Goal: Information Seeking & Learning: Learn about a topic

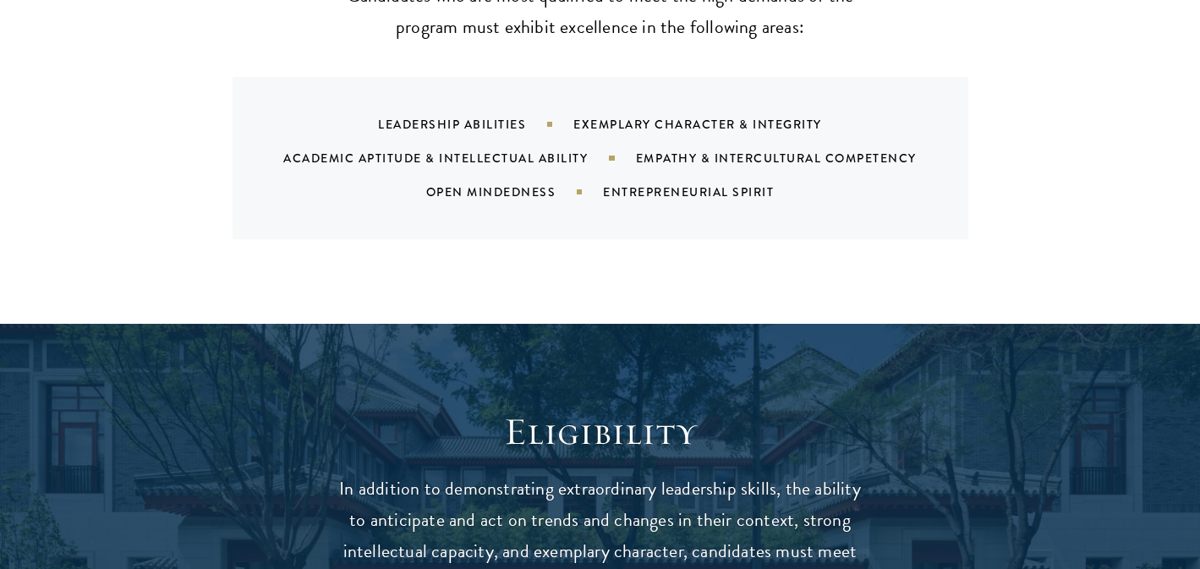
scroll to position [2290, 0]
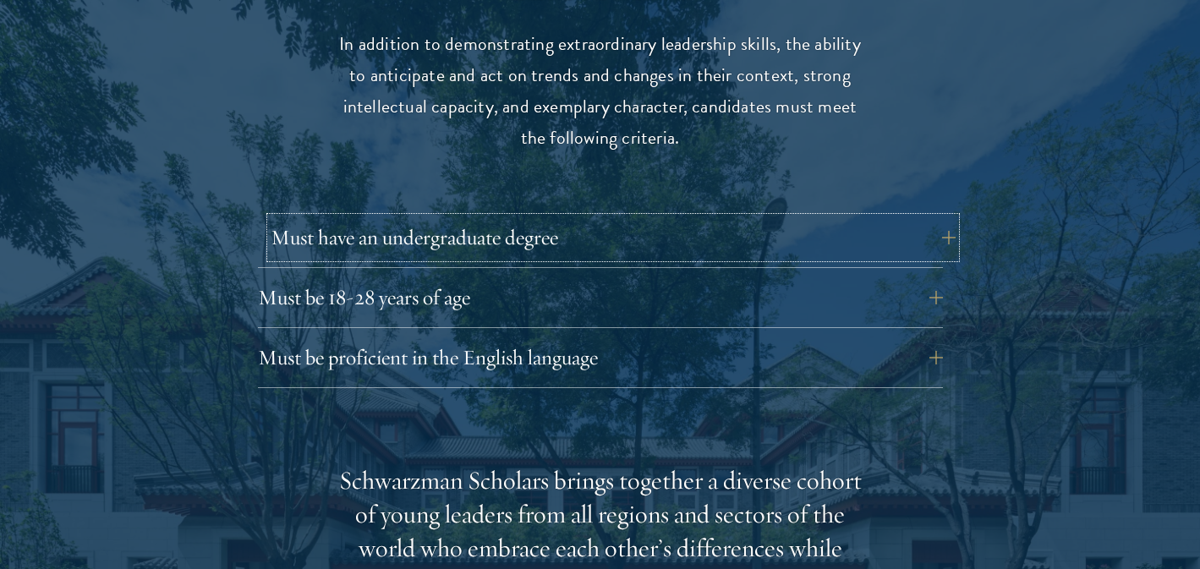
click at [700, 217] on button "Must have an undergraduate degree" at bounding box center [613, 237] width 685 height 41
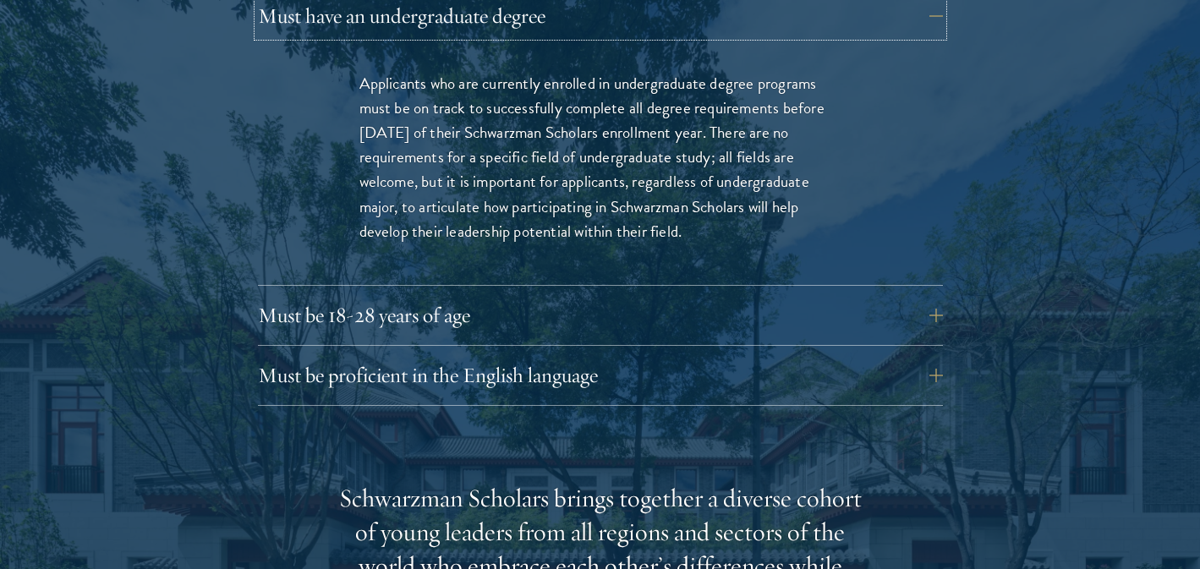
scroll to position [2515, 0]
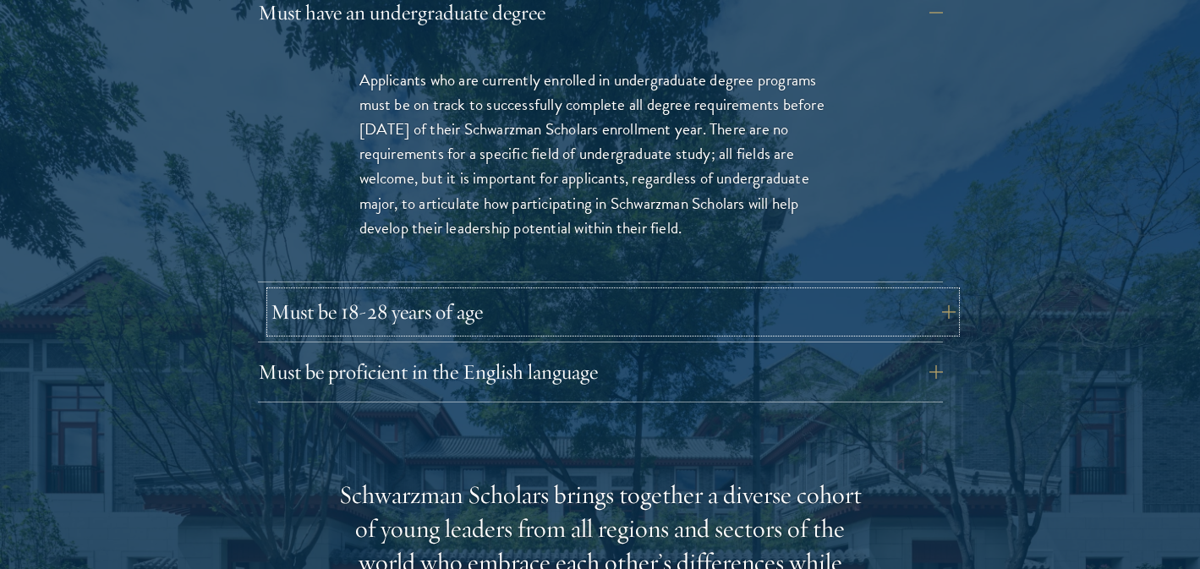
click at [663, 292] on button "Must be 18-28 years of age" at bounding box center [613, 312] width 685 height 41
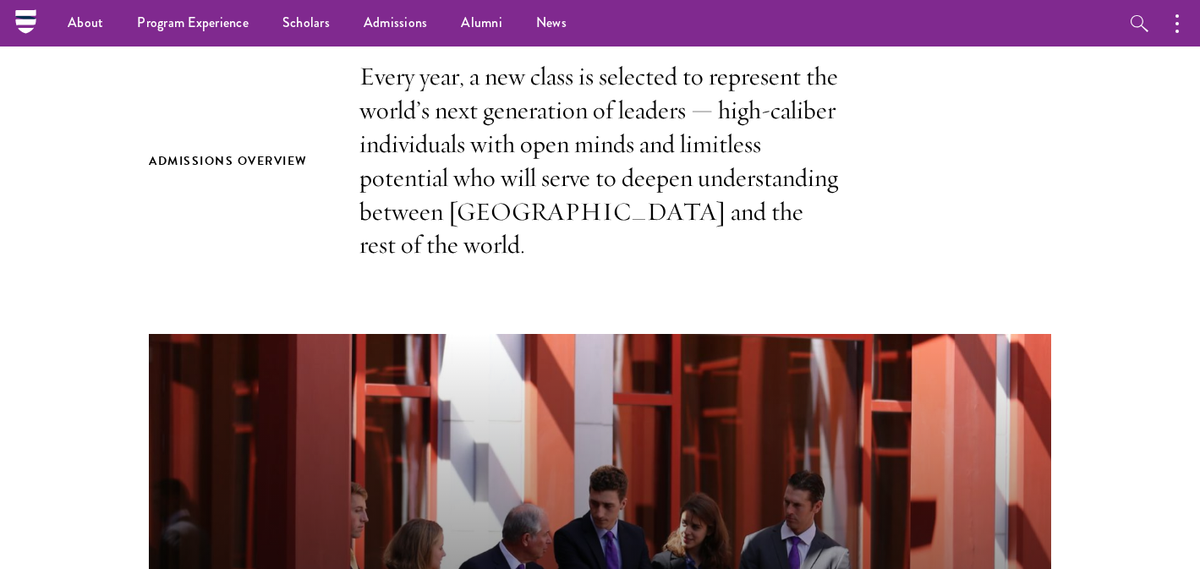
scroll to position [0, 0]
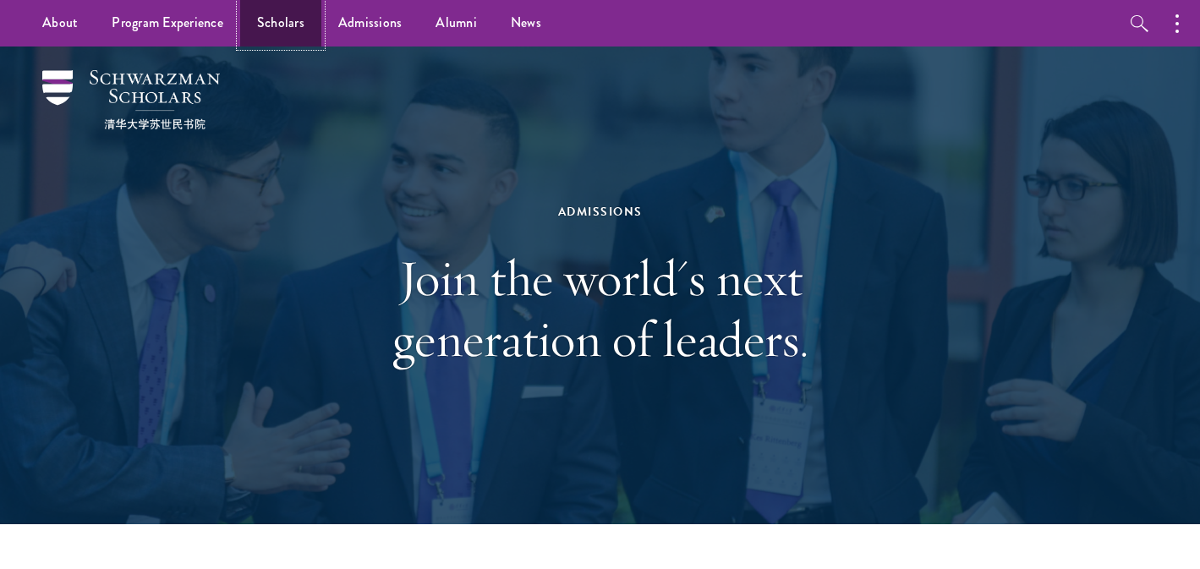
click at [273, 25] on link "Scholars" at bounding box center [280, 23] width 81 height 47
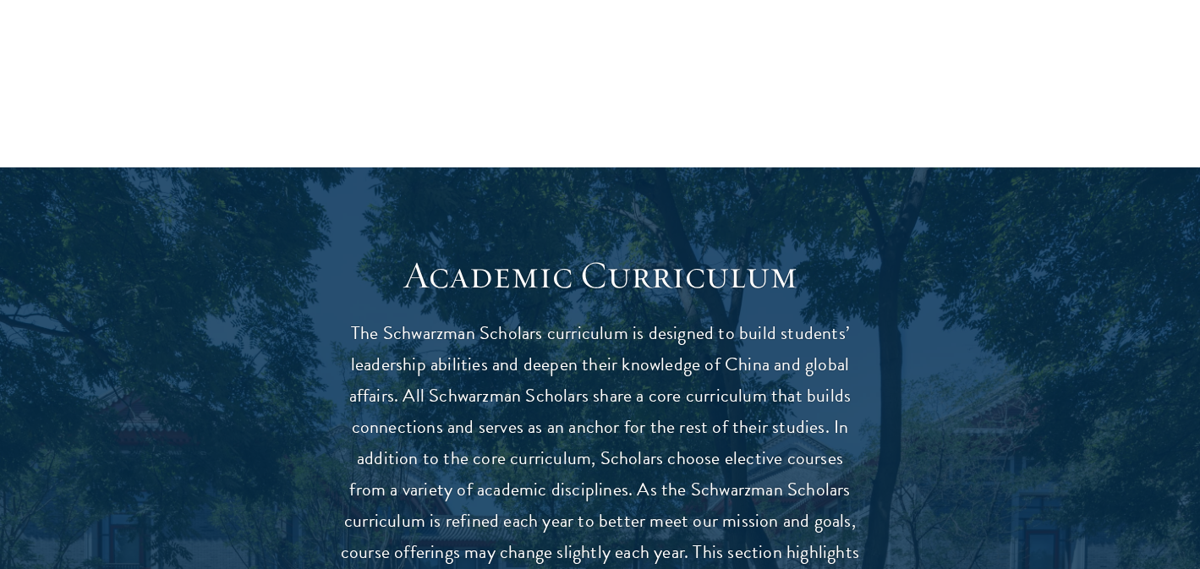
scroll to position [1623, 0]
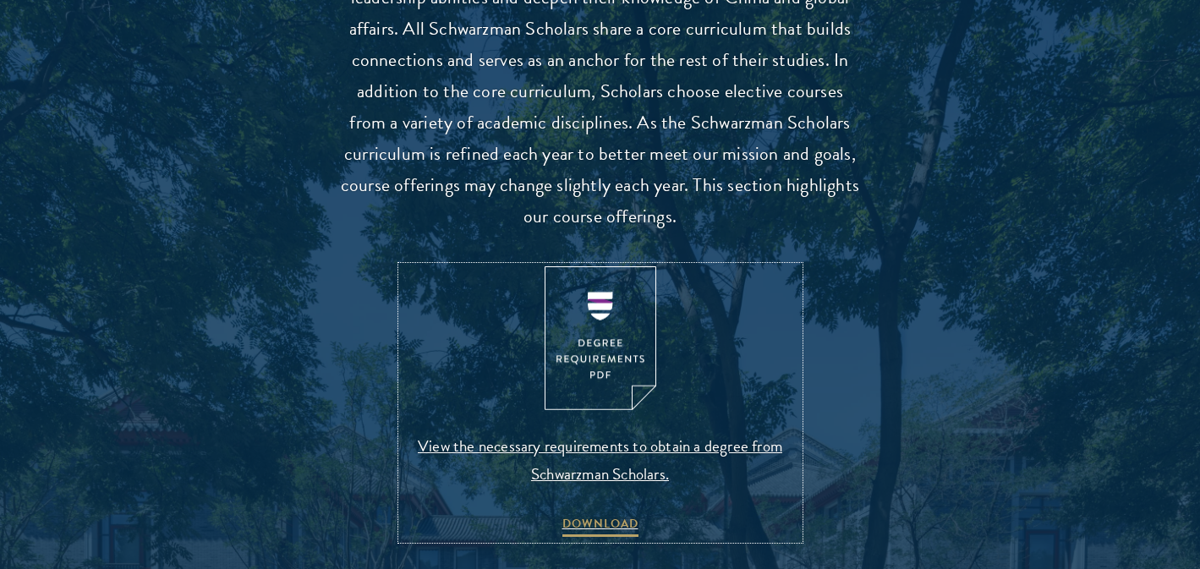
click at [639, 343] on img at bounding box center [601, 338] width 112 height 145
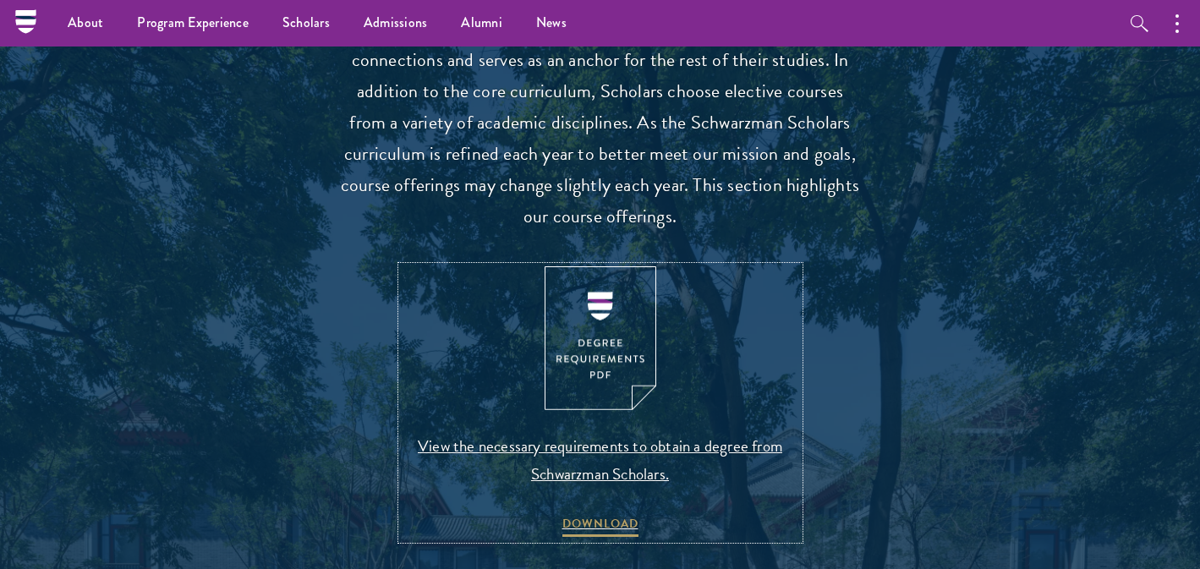
scroll to position [0, 0]
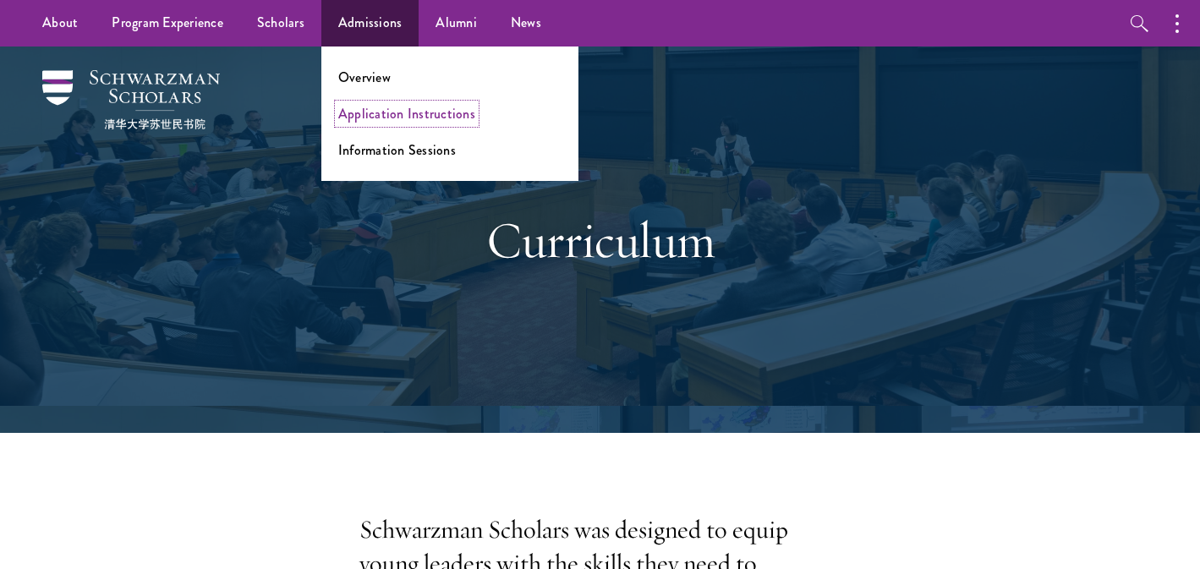
click at [370, 112] on link "Application Instructions" at bounding box center [406, 113] width 137 height 19
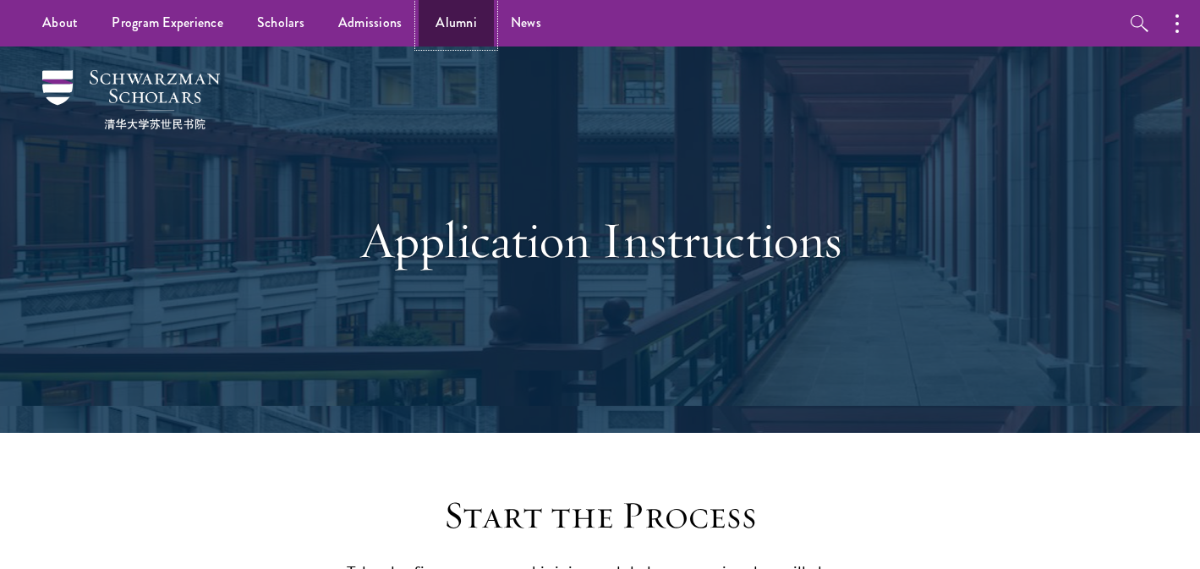
click at [435, 25] on link "Alumni" at bounding box center [456, 23] width 75 height 47
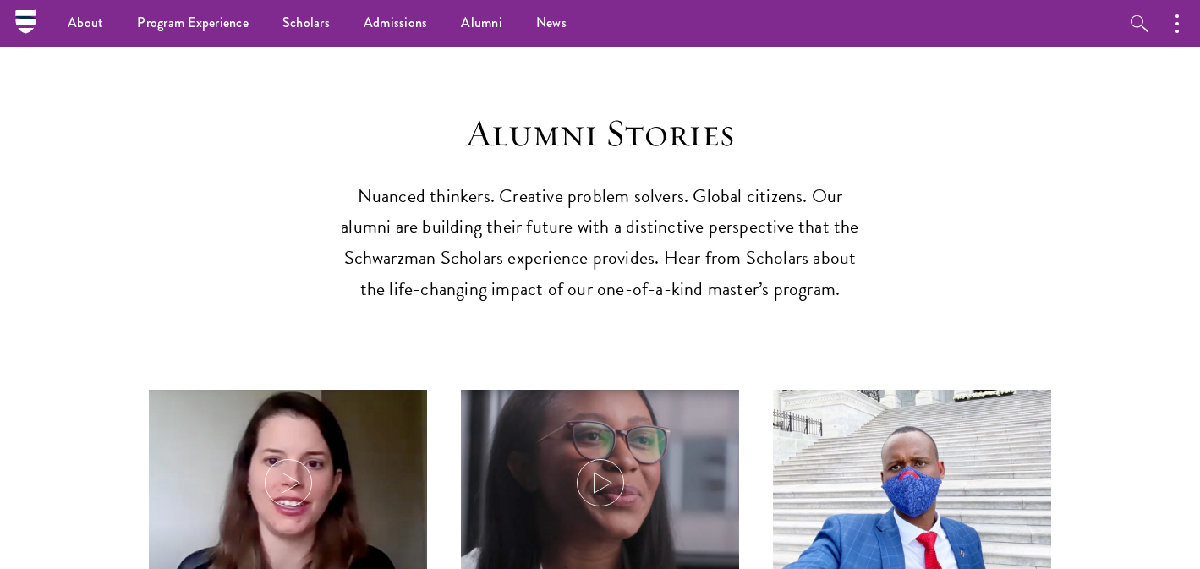
scroll to position [4132, 0]
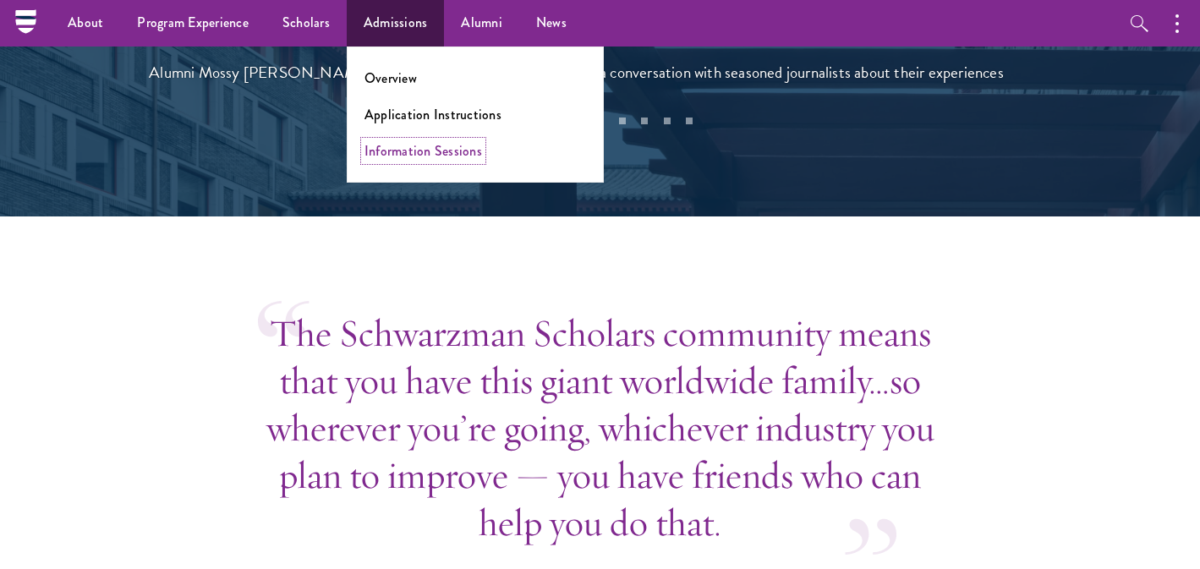
click at [401, 155] on link "Information Sessions" at bounding box center [424, 150] width 118 height 19
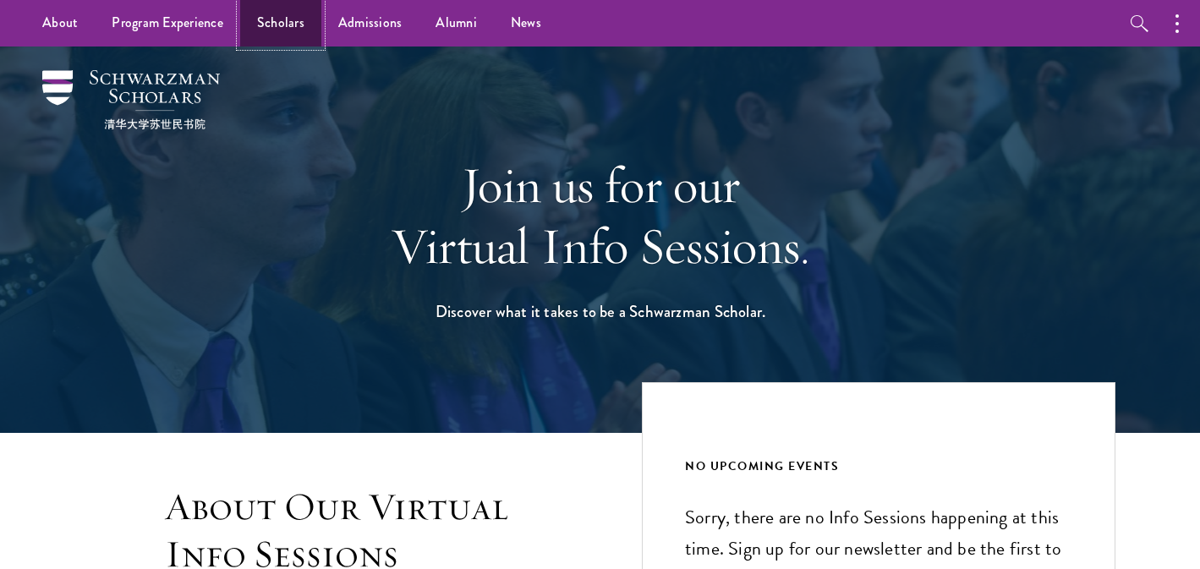
click at [266, 29] on link "Scholars" at bounding box center [280, 23] width 81 height 47
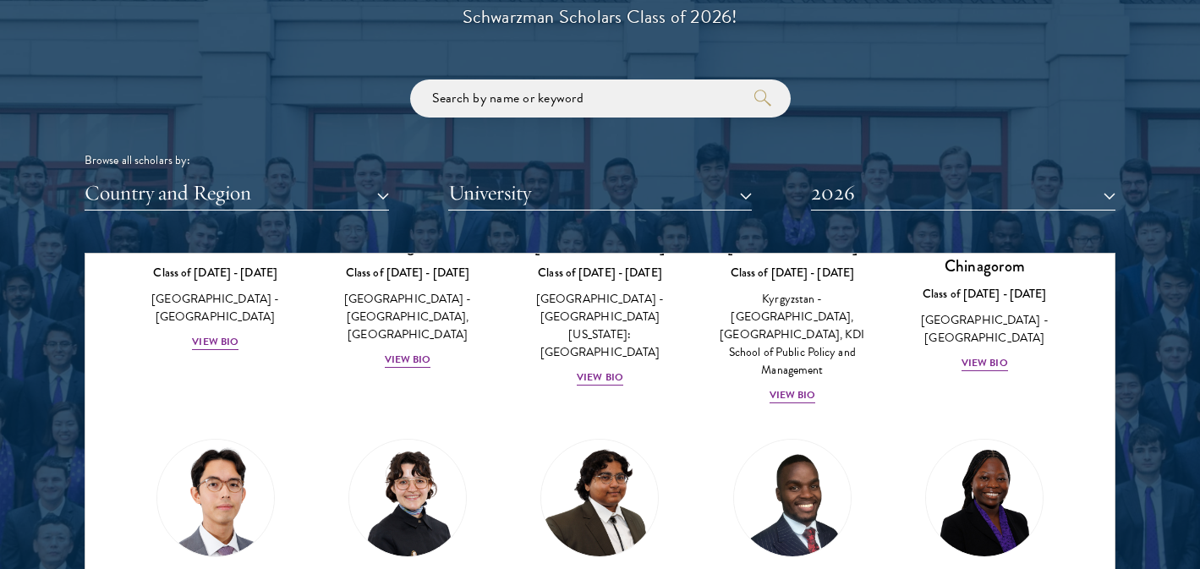
scroll to position [220, 0]
click at [321, 180] on button "Country and Region" at bounding box center [237, 193] width 305 height 35
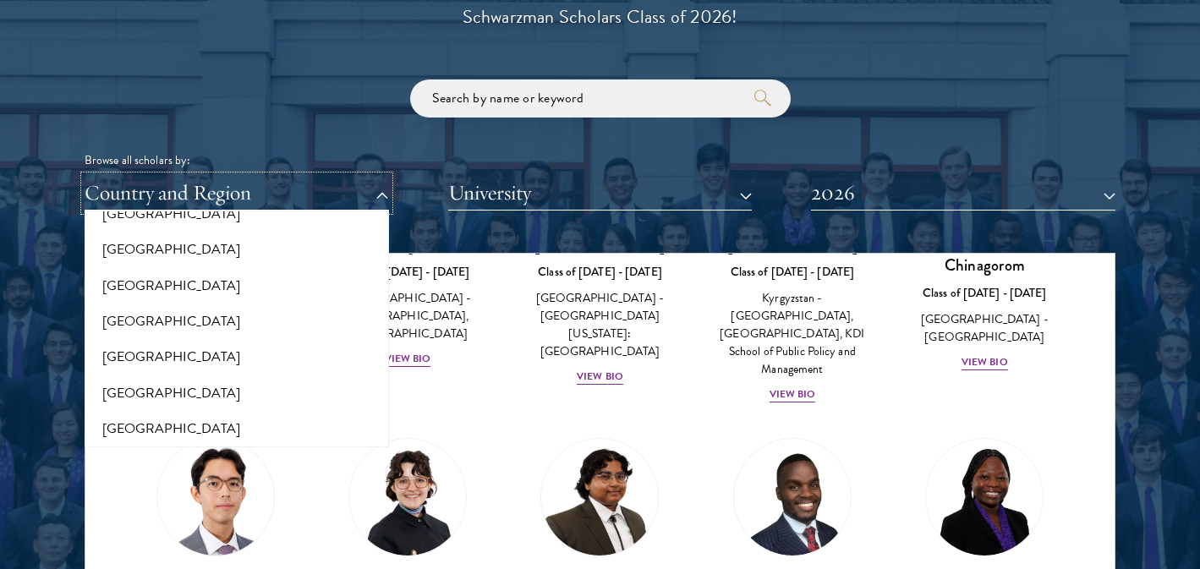
scroll to position [472, 0]
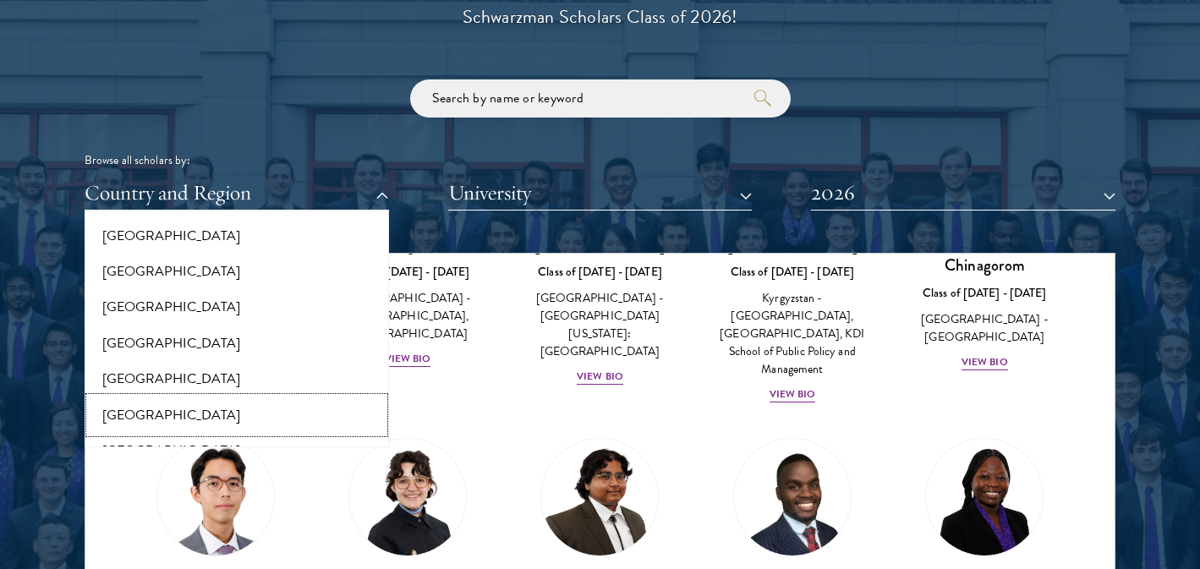
click at [206, 398] on button "[GEOGRAPHIC_DATA]" at bounding box center [237, 416] width 294 height 36
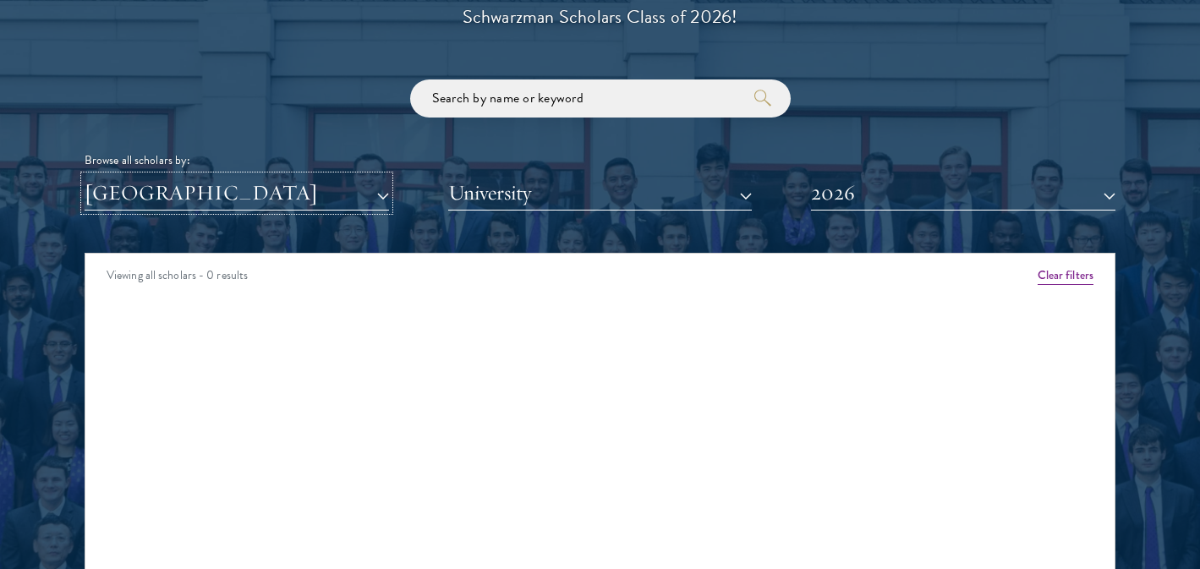
click at [293, 190] on button "[GEOGRAPHIC_DATA]" at bounding box center [237, 193] width 305 height 35
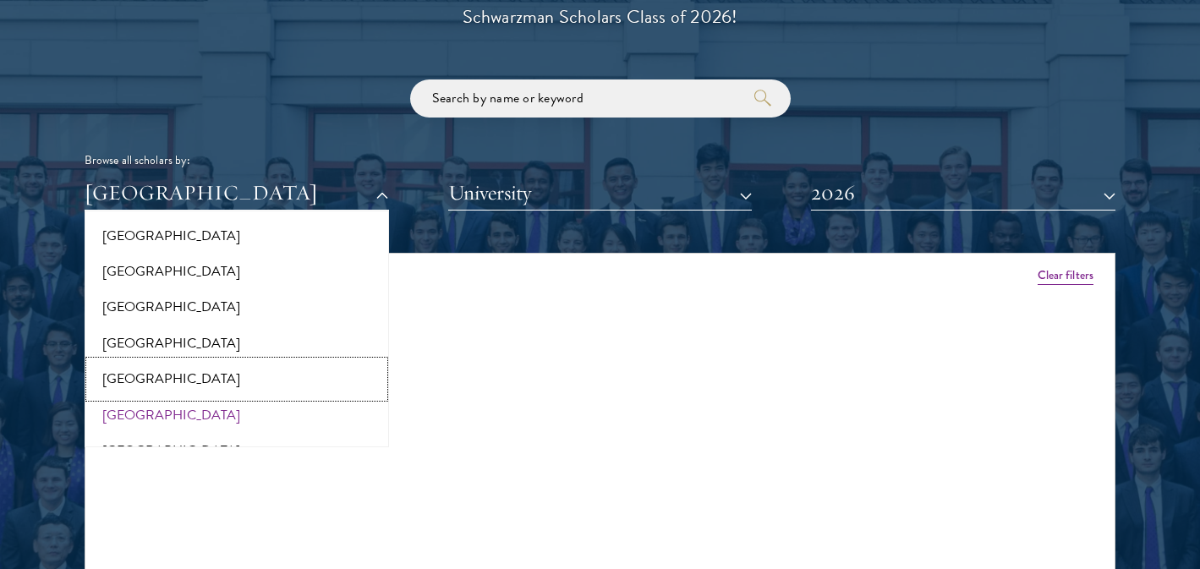
click at [236, 384] on button "[GEOGRAPHIC_DATA]" at bounding box center [237, 379] width 294 height 36
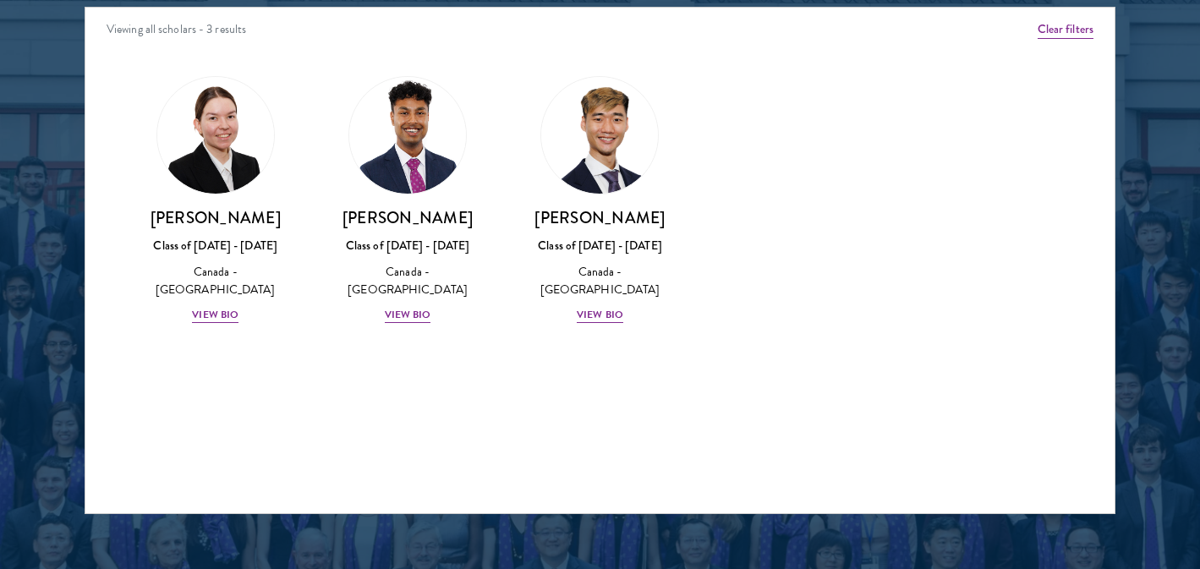
scroll to position [2236, 0]
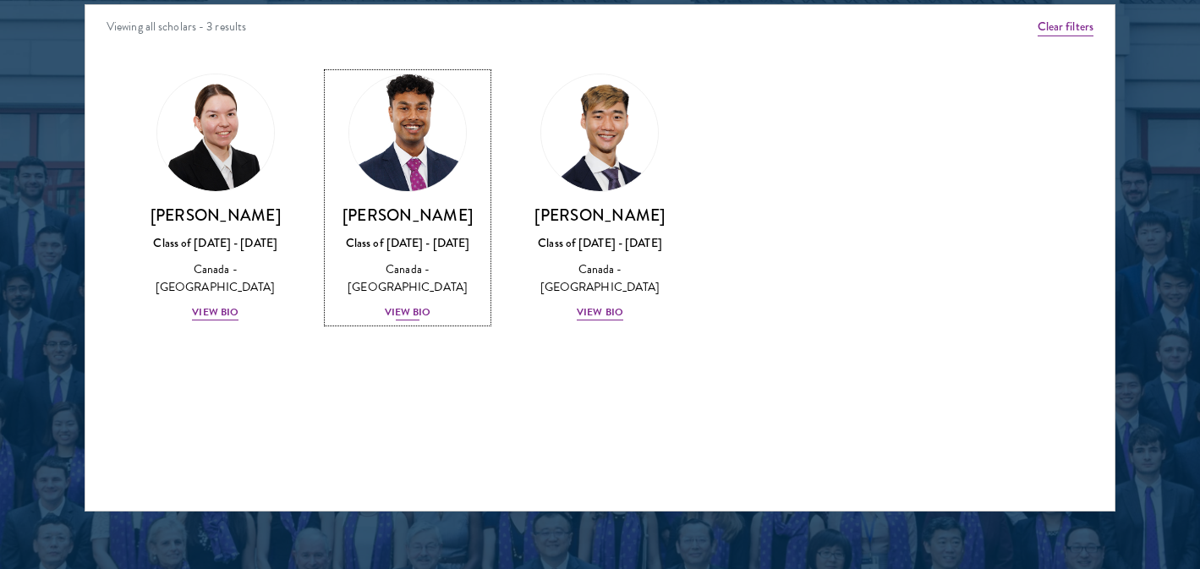
click at [409, 305] on div "View Bio" at bounding box center [408, 313] width 47 height 16
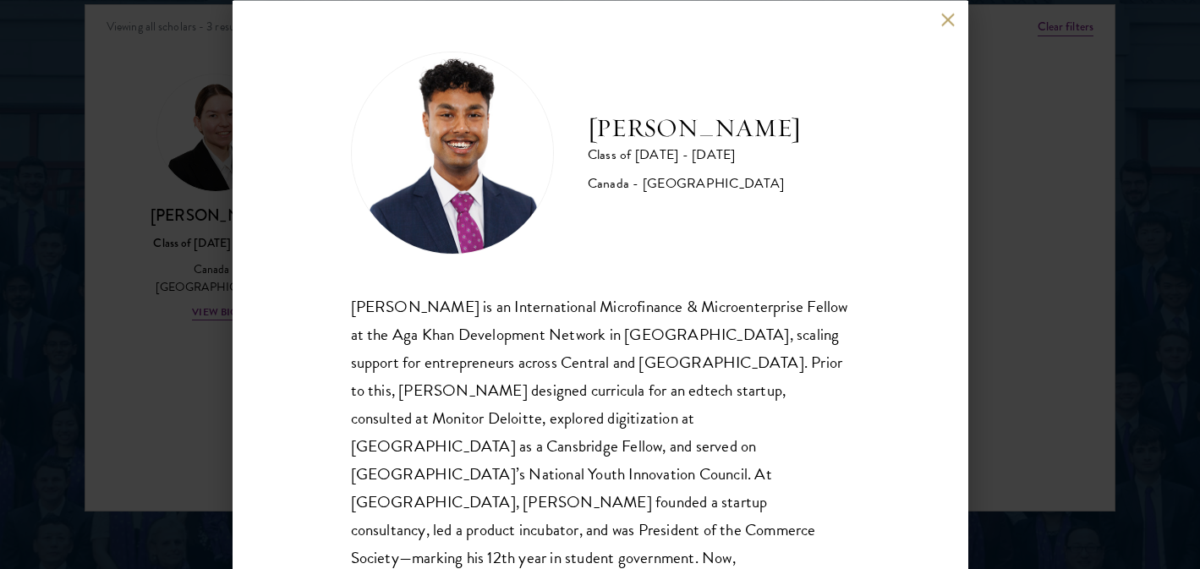
scroll to position [52, 0]
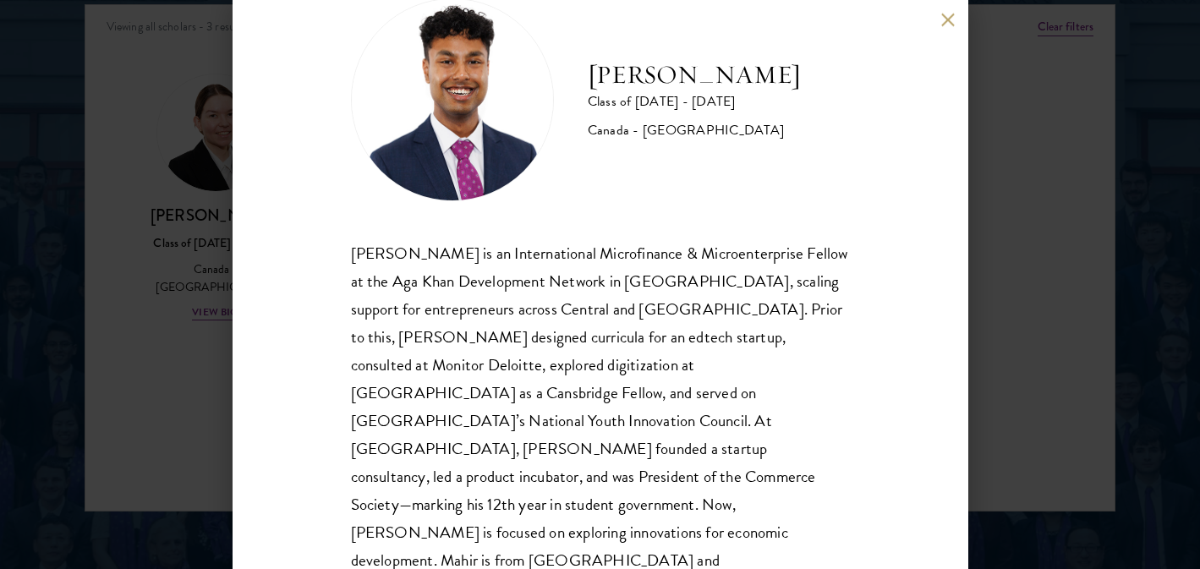
drag, startPoint x: 949, startPoint y: 22, endPoint x: 777, endPoint y: 282, distance: 311.8
click at [778, 282] on div "[PERSON_NAME] Class of [DATE] - [DATE] [GEOGRAPHIC_DATA] - [GEOGRAPHIC_DATA] [P…" at bounding box center [601, 284] width 736 height 569
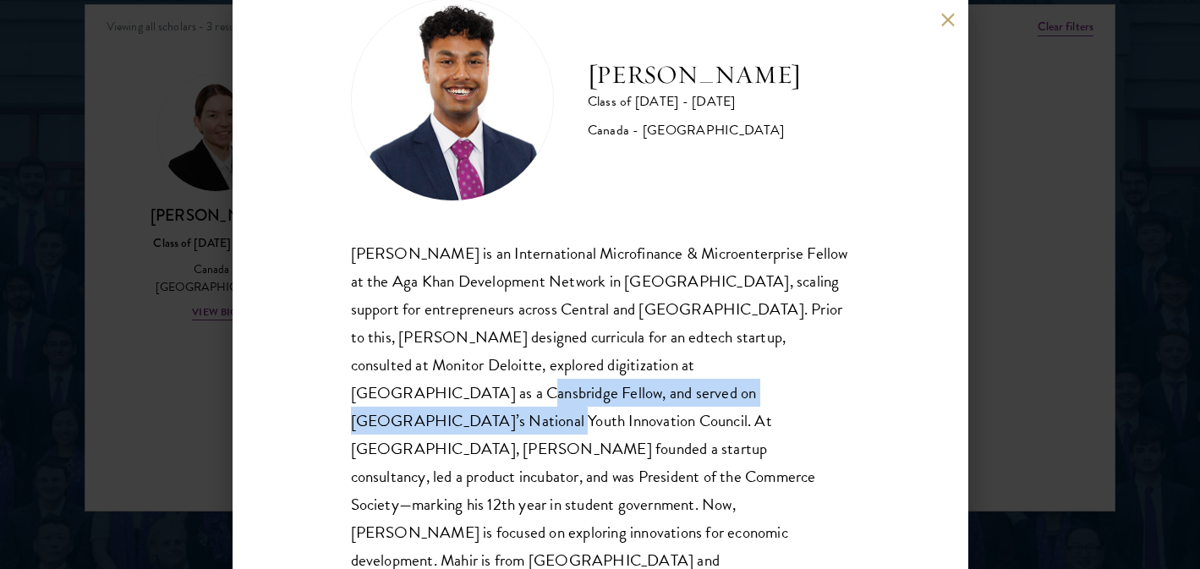
drag, startPoint x: 766, startPoint y: 363, endPoint x: 706, endPoint y: 391, distance: 65.5
click at [708, 391] on div "[PERSON_NAME] is an International Microfinance & Microenterprise Fellow at the …" at bounding box center [600, 421] width 499 height 364
copy div "MaRS Discovery District’s National Youth Innovation Council."
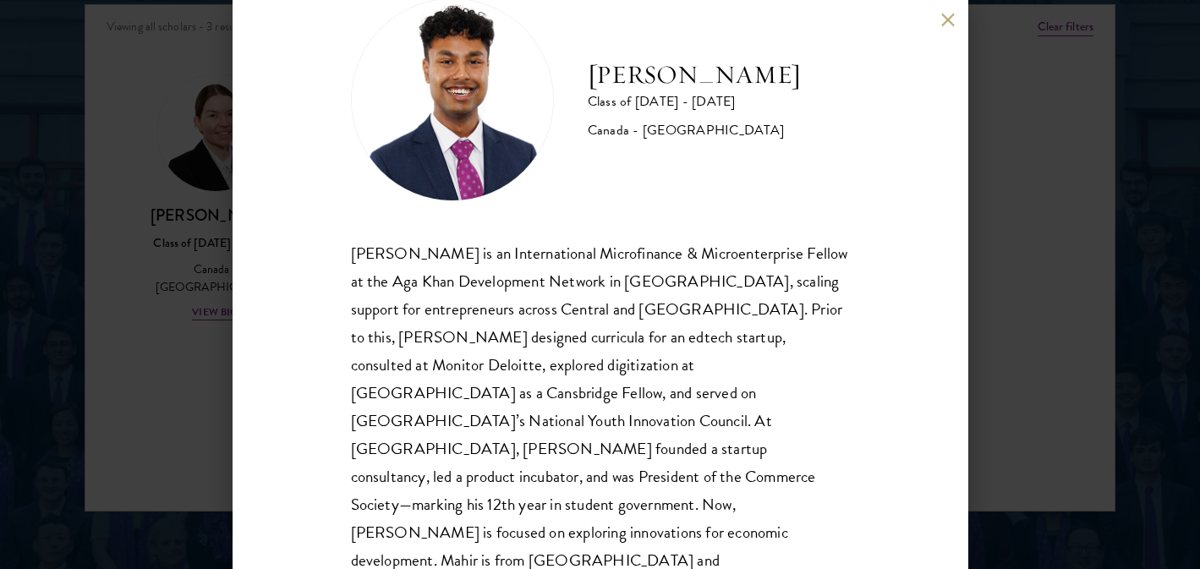
click at [810, 354] on div "[PERSON_NAME] is an International Microfinance & Microenterprise Fellow at the …" at bounding box center [600, 421] width 499 height 364
click at [944, 19] on button at bounding box center [948, 20] width 14 height 14
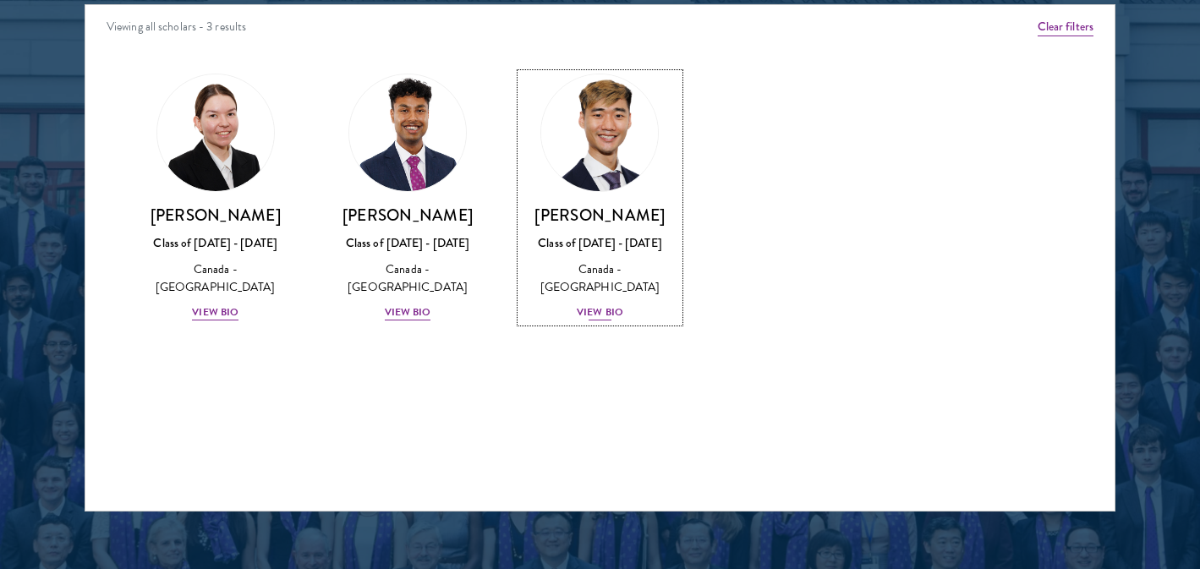
click at [609, 175] on img at bounding box center [600, 133] width 129 height 129
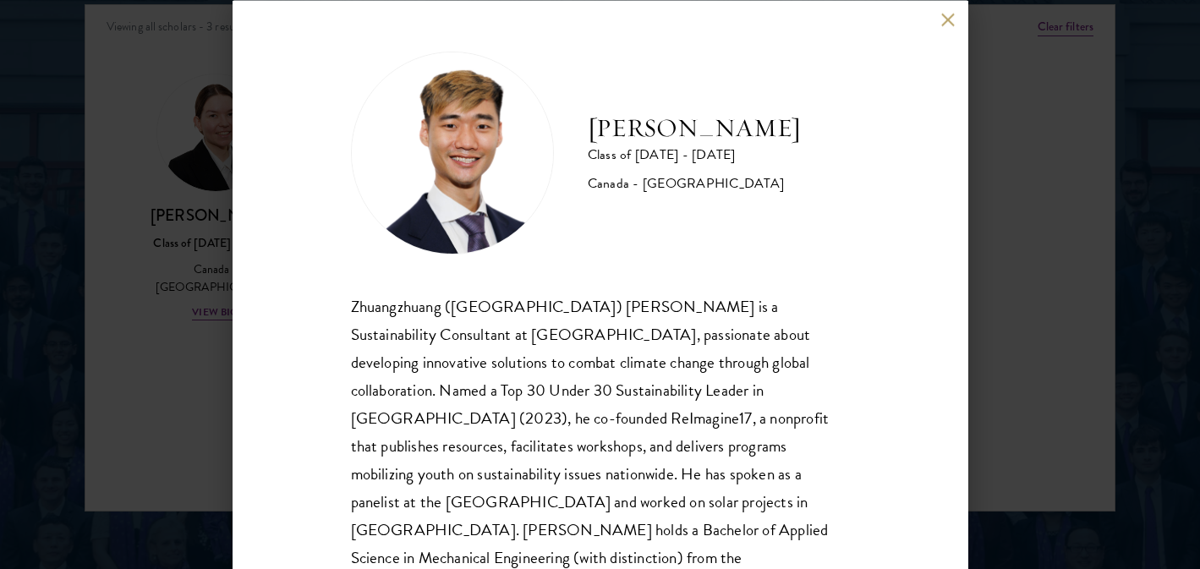
click at [947, 8] on div "[PERSON_NAME] Class of [DATE] - [DATE] [GEOGRAPHIC_DATA] - [GEOGRAPHIC_DATA] Zh…" at bounding box center [601, 284] width 736 height 569
click at [947, 14] on button at bounding box center [948, 20] width 14 height 14
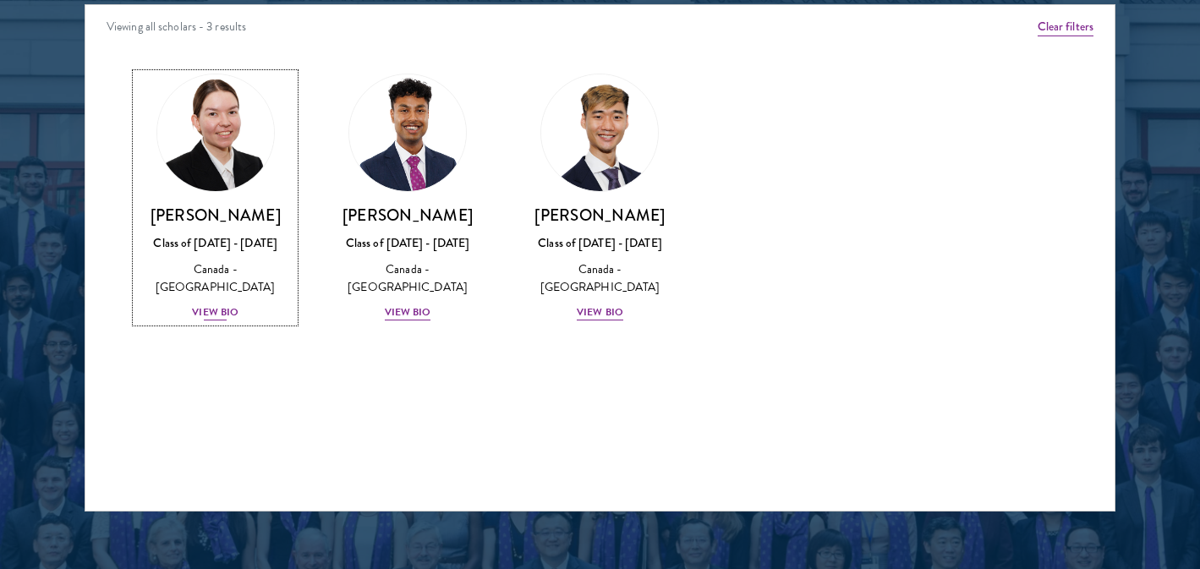
click at [210, 305] on div "View Bio" at bounding box center [215, 313] width 47 height 16
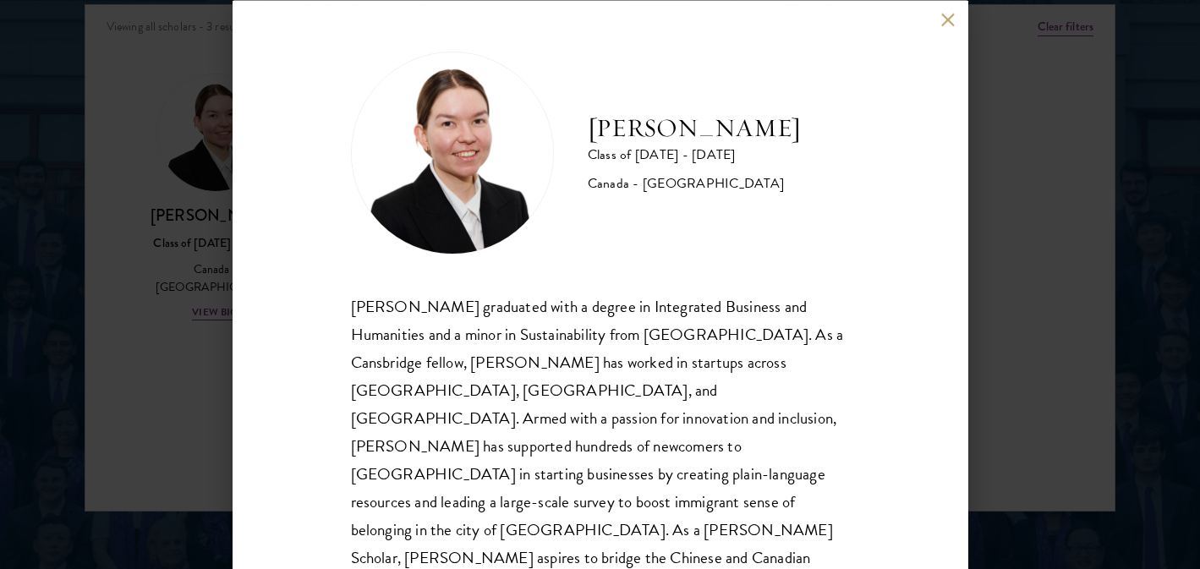
click at [947, 22] on button at bounding box center [948, 20] width 14 height 14
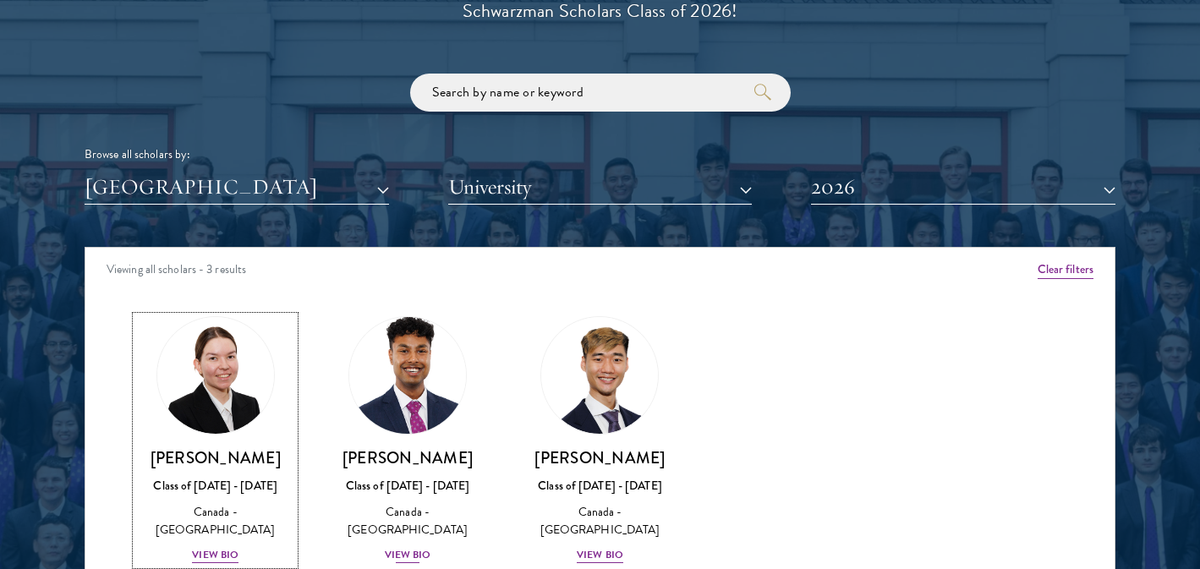
scroll to position [1995, 0]
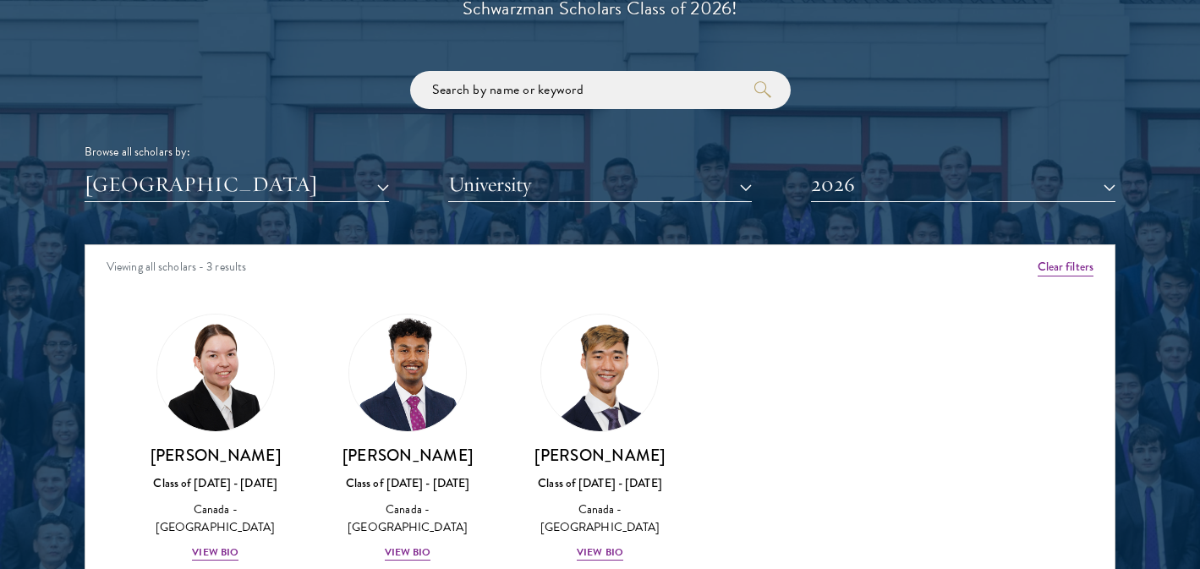
click at [383, 138] on div "Browse all scholars by: [GEOGRAPHIC_DATA] All Countries and Regions [GEOGRAPHIC…" at bounding box center [600, 136] width 1031 height 131
click at [338, 189] on button "[GEOGRAPHIC_DATA]" at bounding box center [237, 184] width 305 height 35
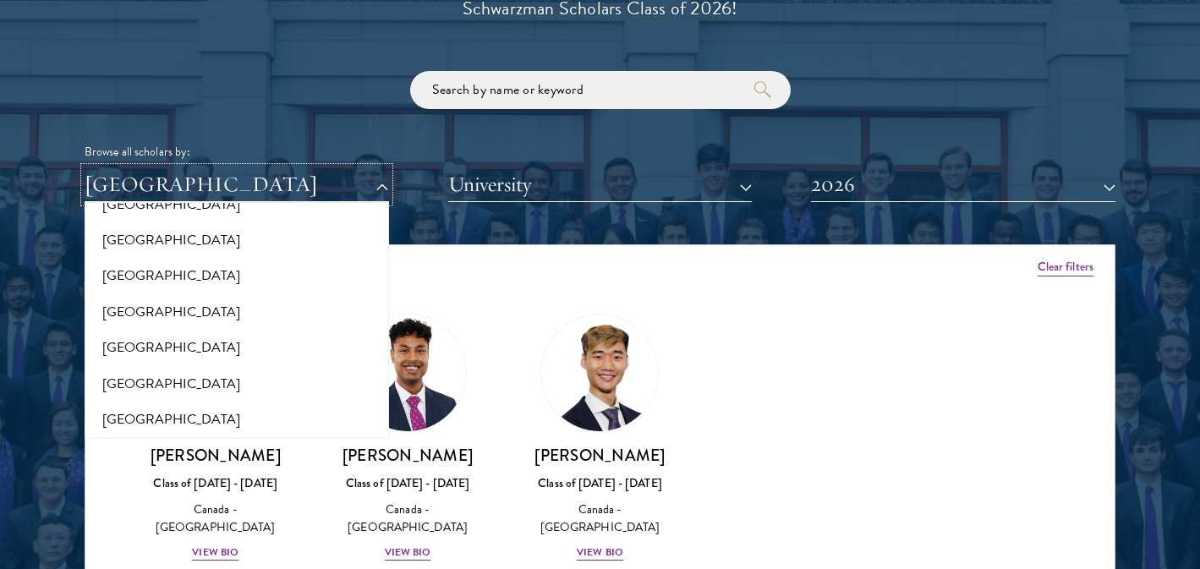
scroll to position [481, 0]
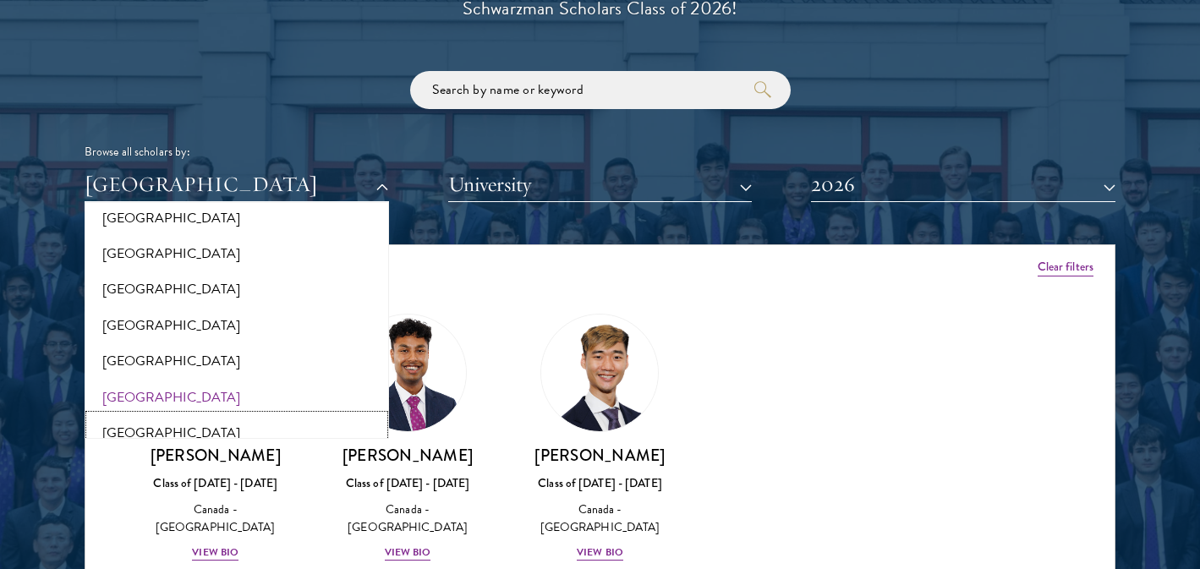
click at [196, 424] on button "[GEOGRAPHIC_DATA]" at bounding box center [237, 433] width 294 height 36
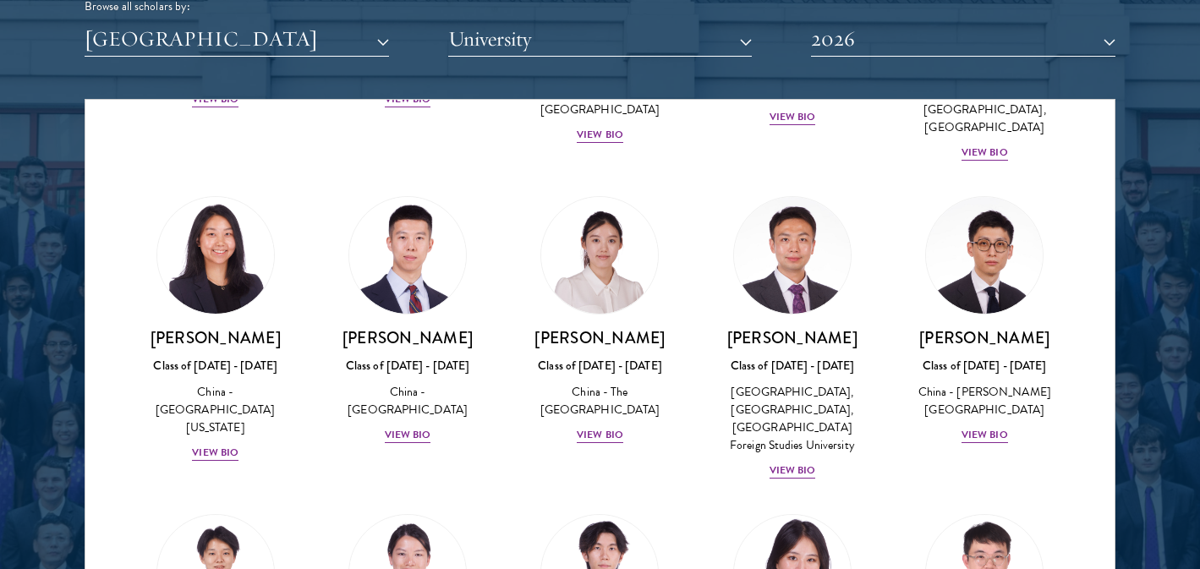
scroll to position [910, 0]
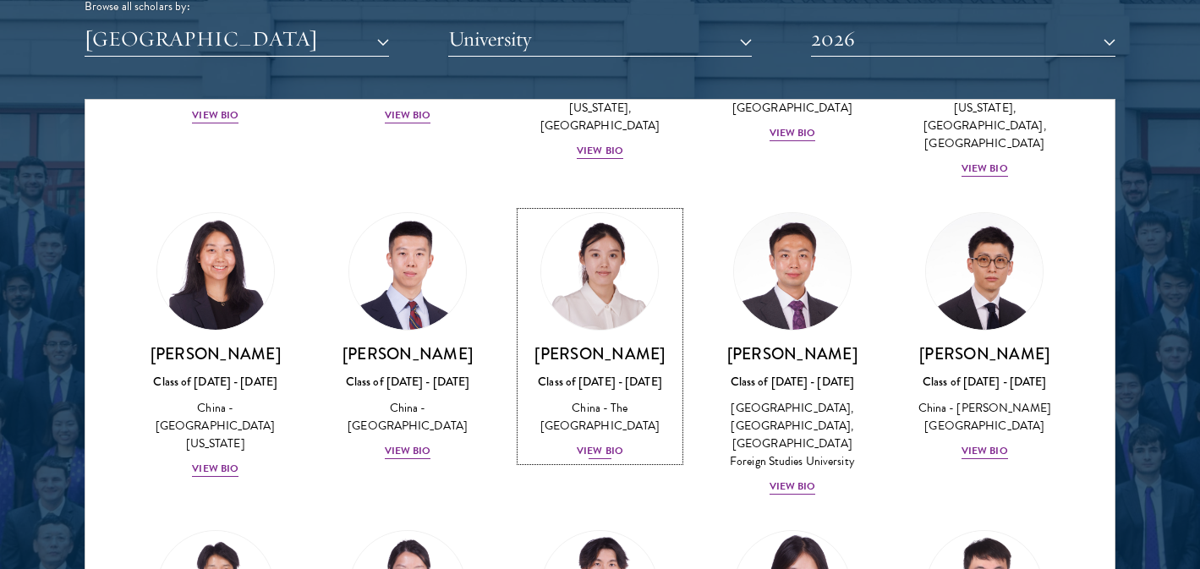
click at [604, 443] on div "View Bio" at bounding box center [600, 451] width 47 height 16
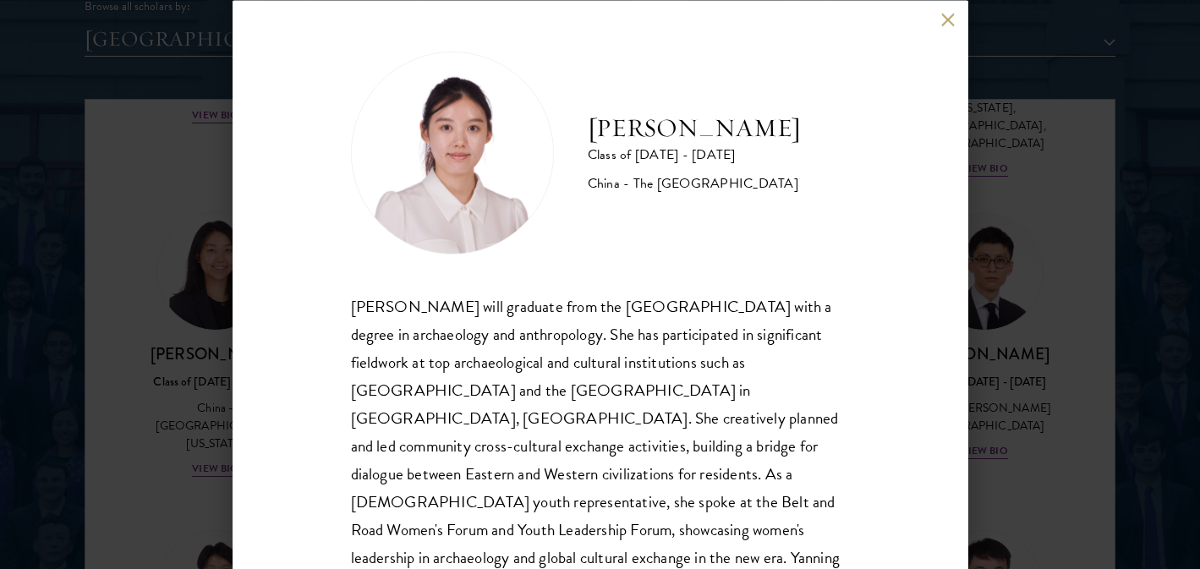
click at [947, 25] on button at bounding box center [948, 20] width 14 height 14
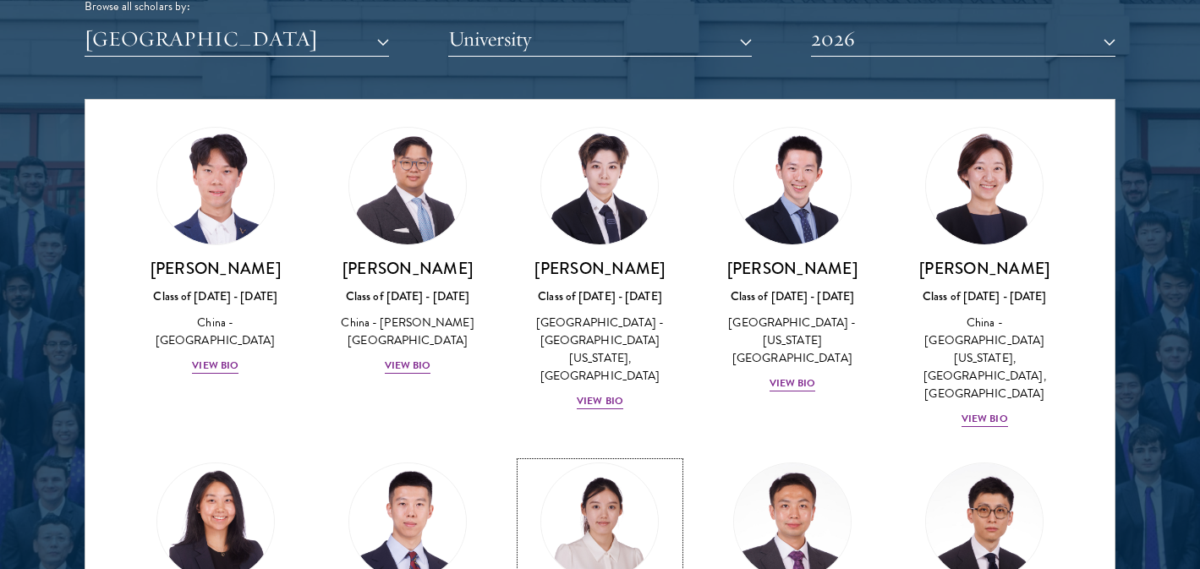
scroll to position [661, 0]
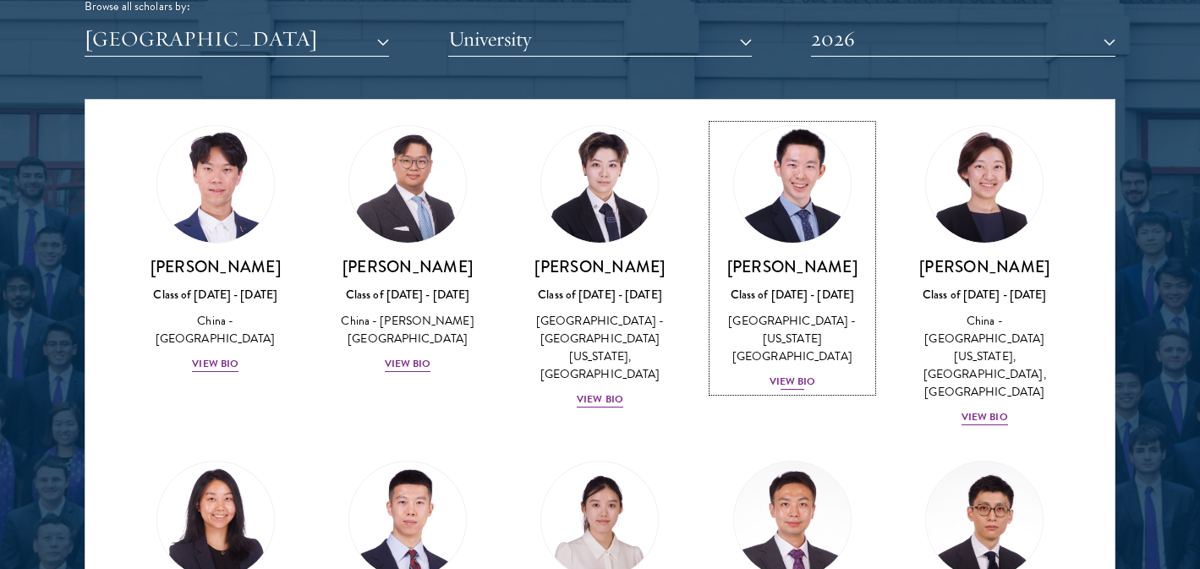
click at [785, 319] on div "[PERSON_NAME] Class of [DATE] - [DATE] [GEOGRAPHIC_DATA] - [US_STATE][GEOGRAPHI…" at bounding box center [792, 323] width 158 height 135
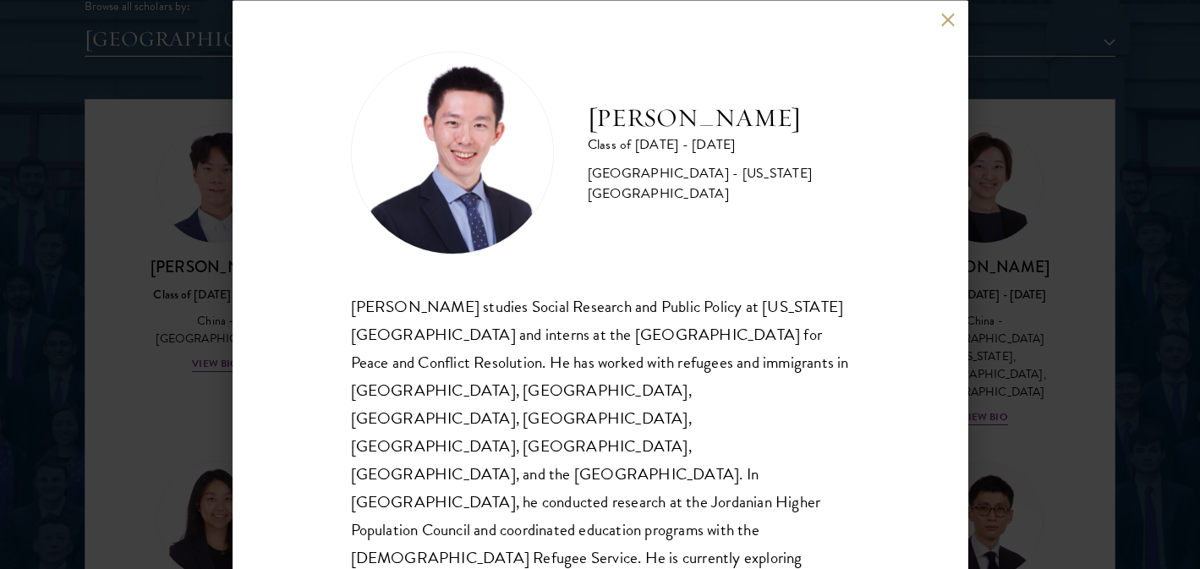
scroll to position [52, 0]
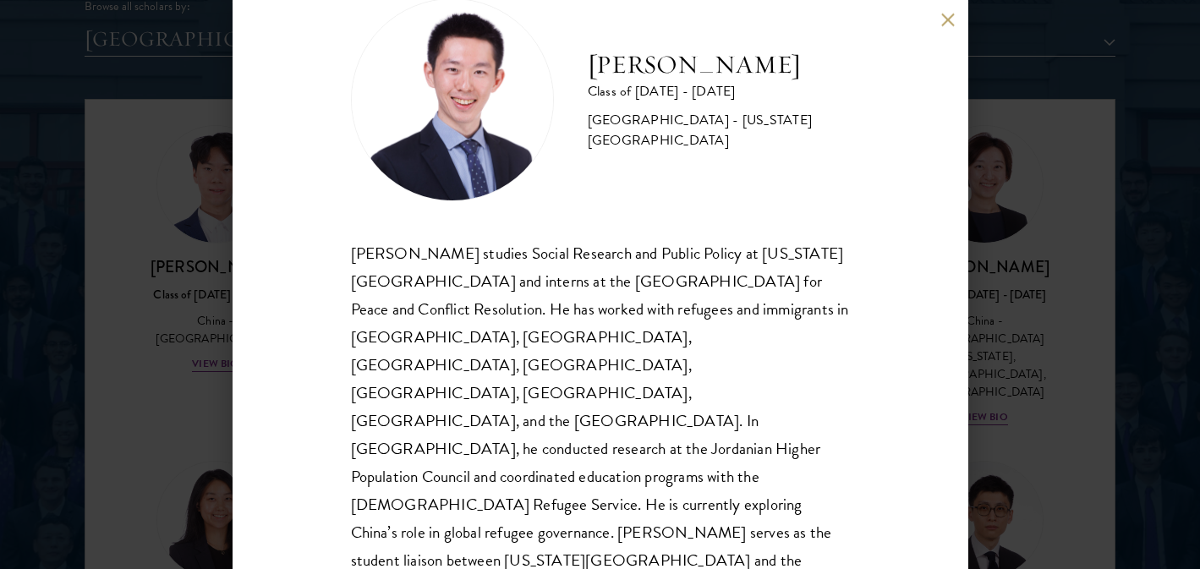
click at [943, 19] on button at bounding box center [948, 20] width 14 height 14
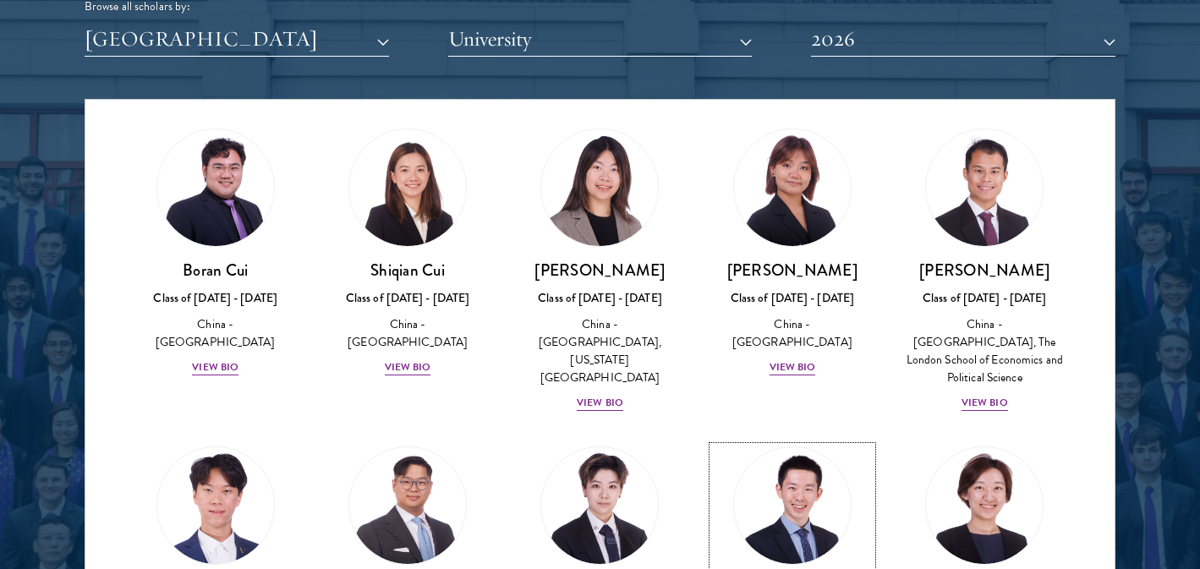
scroll to position [338, 0]
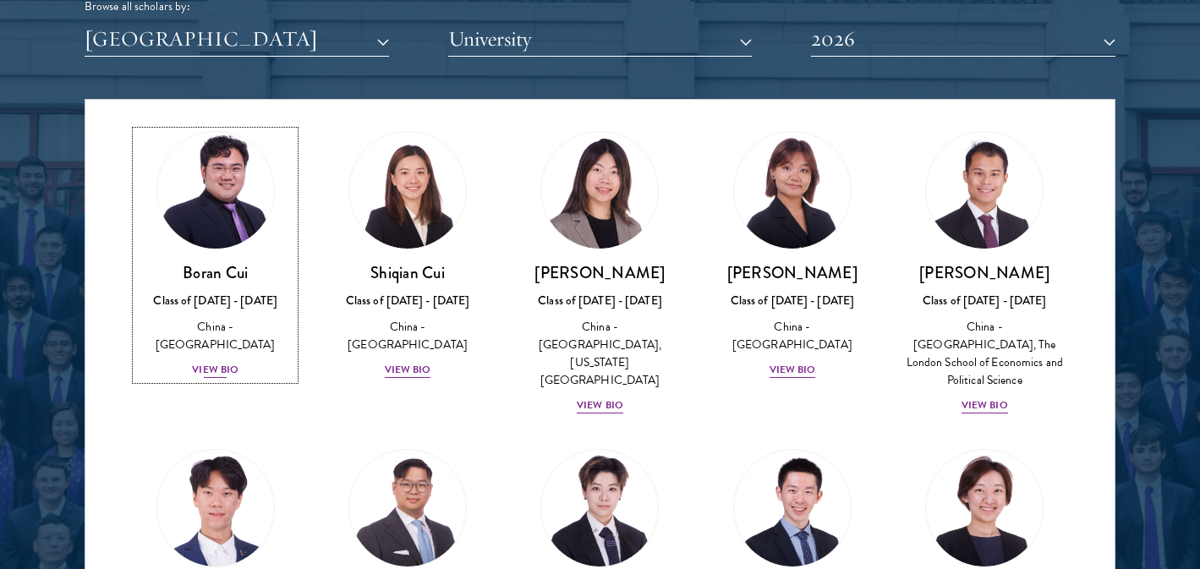
click at [220, 362] on div "View Bio" at bounding box center [215, 370] width 47 height 16
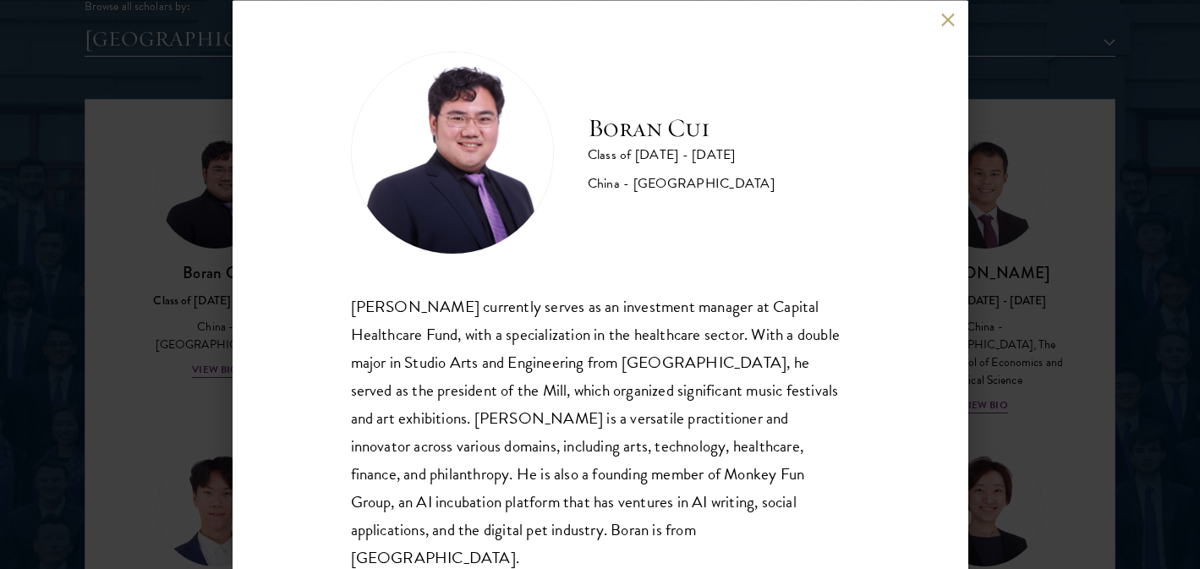
click at [941, 23] on button at bounding box center [948, 20] width 14 height 14
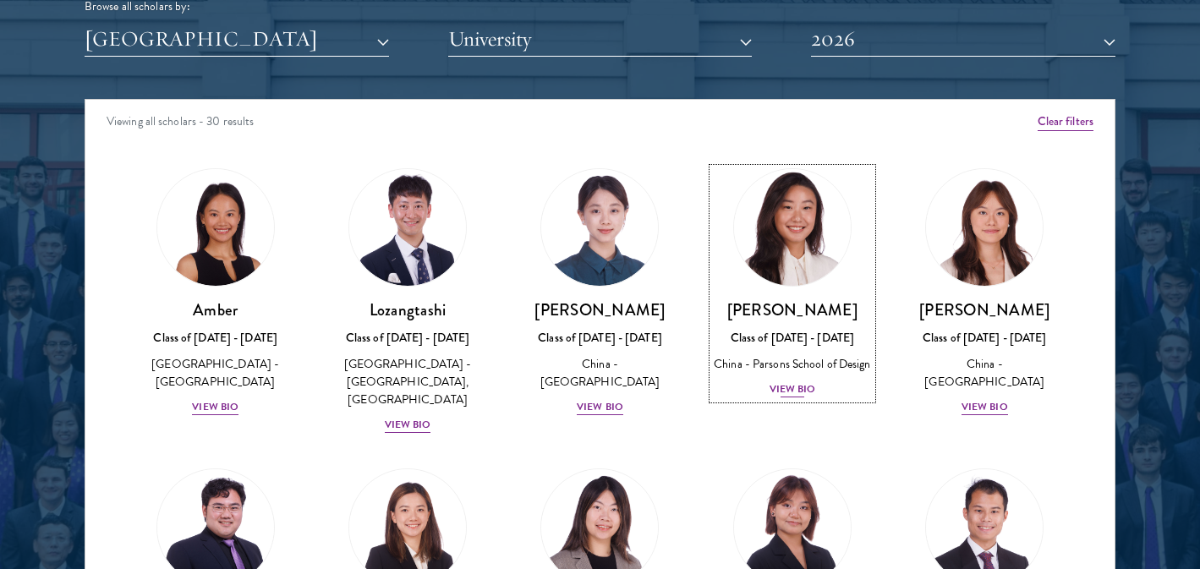
click at [789, 391] on div "View Bio" at bounding box center [793, 389] width 47 height 16
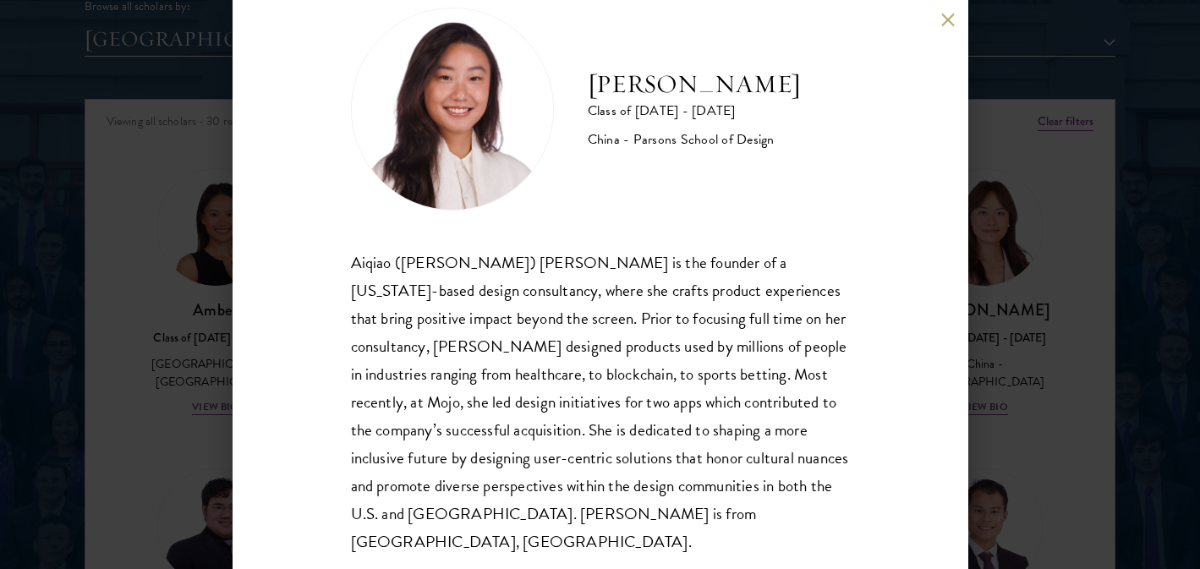
scroll to position [46, 0]
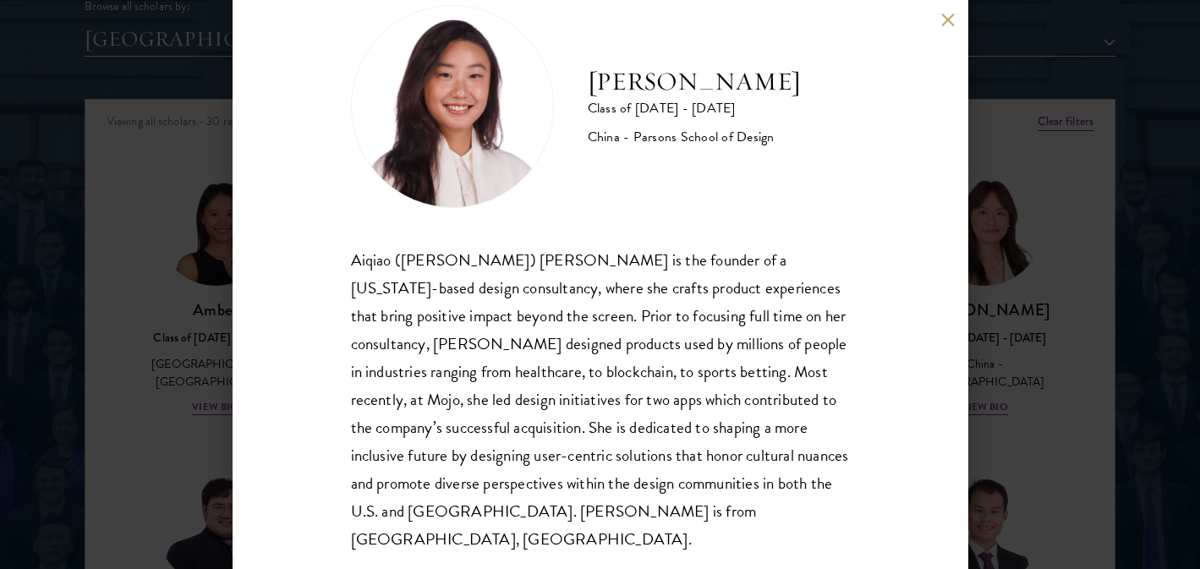
click at [950, 25] on button at bounding box center [948, 20] width 14 height 14
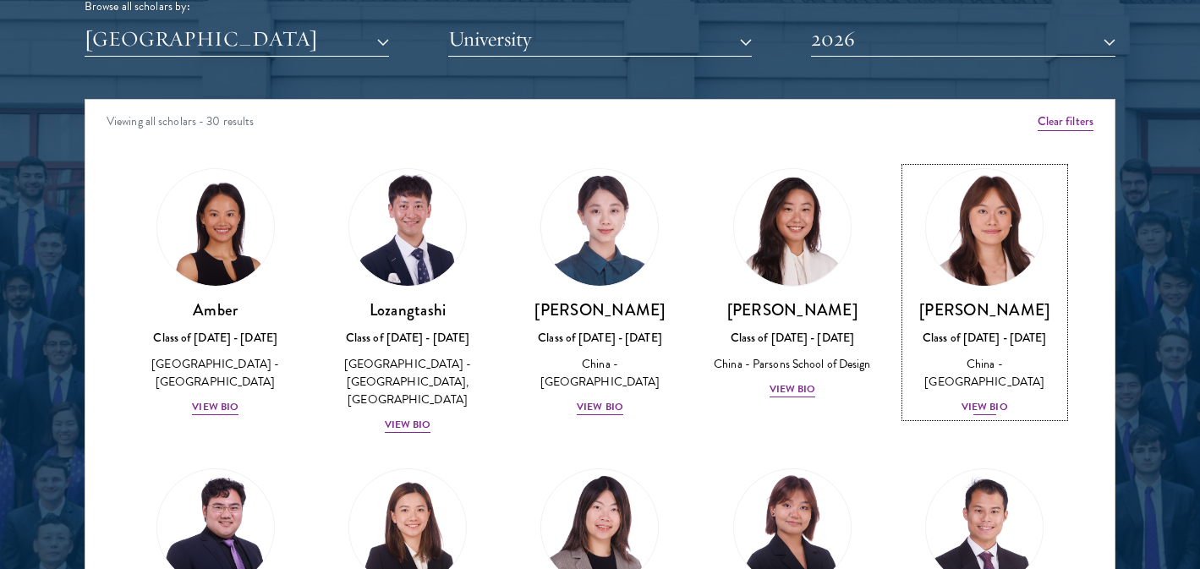
click at [972, 374] on div "[PERSON_NAME] Class of [DATE] - [DATE] [GEOGRAPHIC_DATA] - [GEOGRAPHIC_DATA] Vi…" at bounding box center [985, 358] width 158 height 118
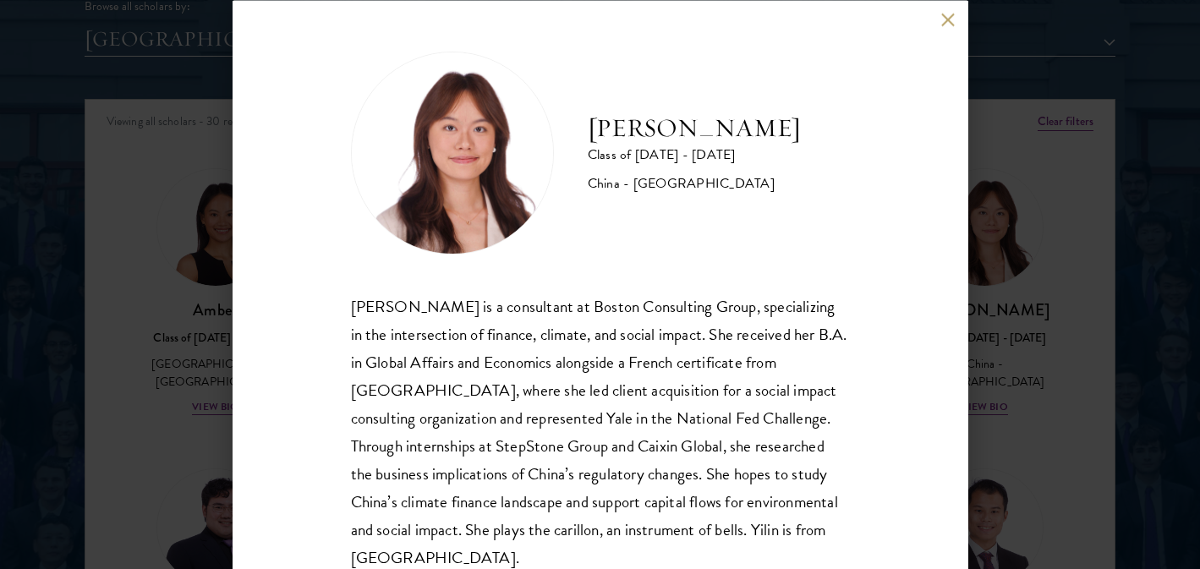
click at [947, 23] on button at bounding box center [948, 20] width 14 height 14
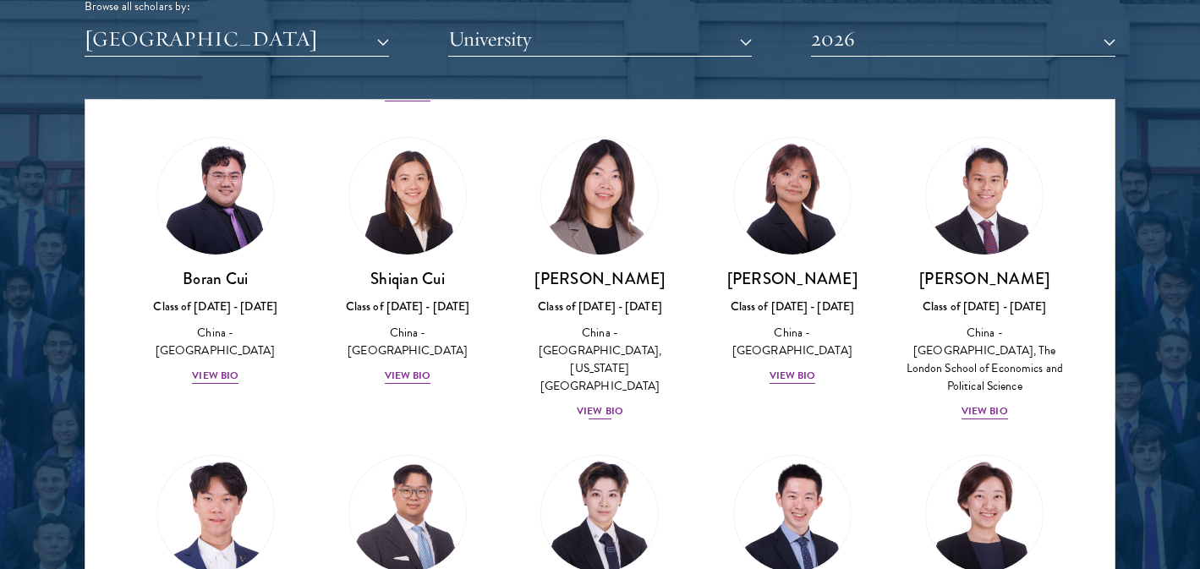
scroll to position [336, 0]
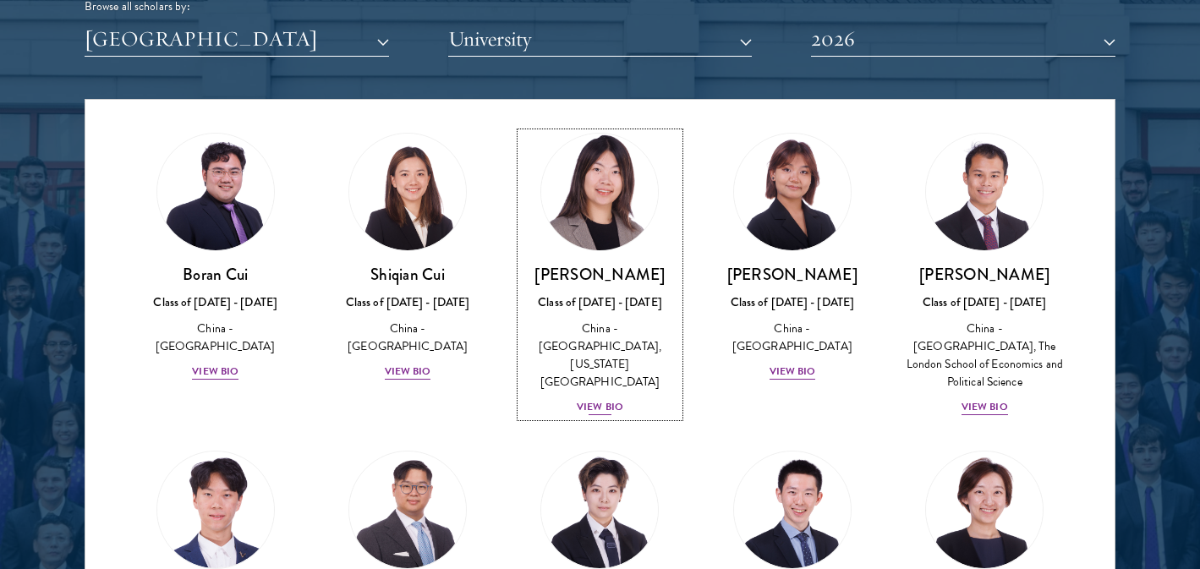
click at [605, 399] on div "View Bio" at bounding box center [600, 407] width 47 height 16
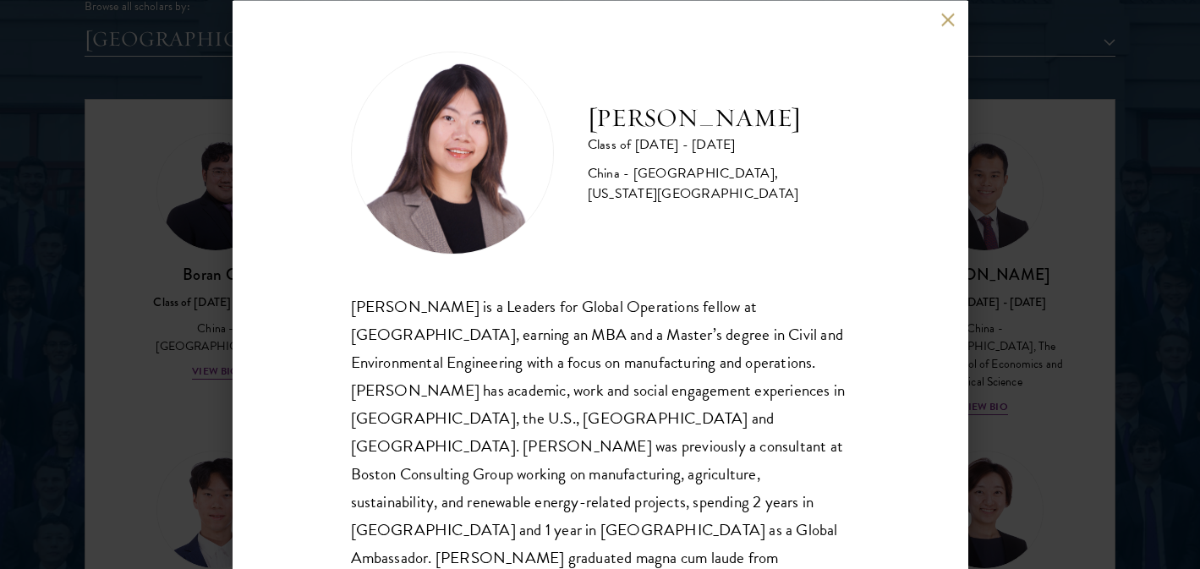
scroll to position [52, 0]
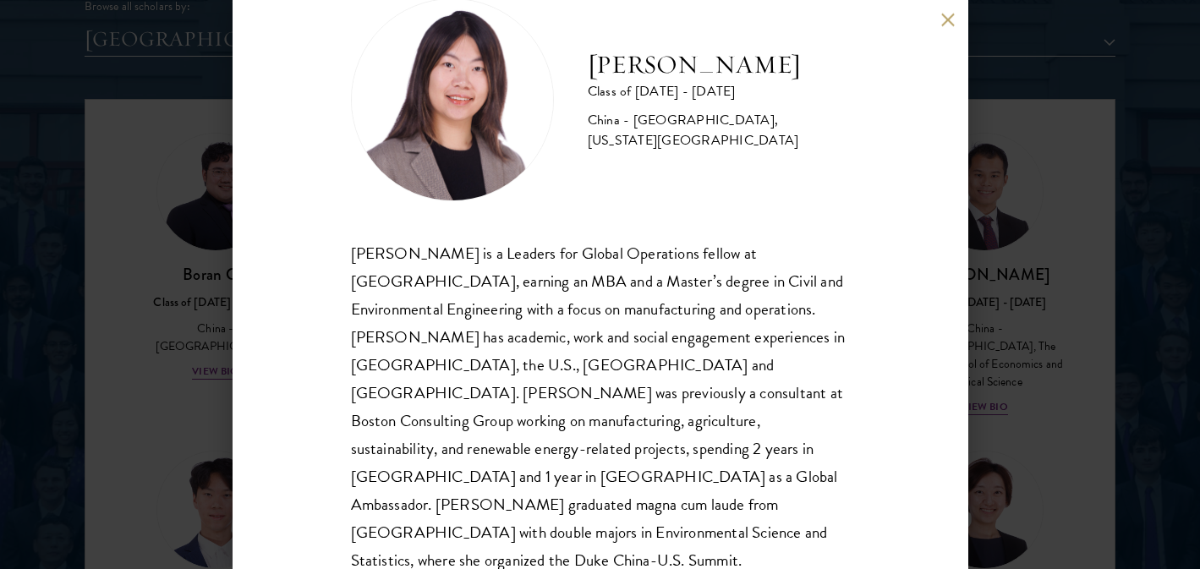
click at [947, 17] on button at bounding box center [948, 20] width 14 height 14
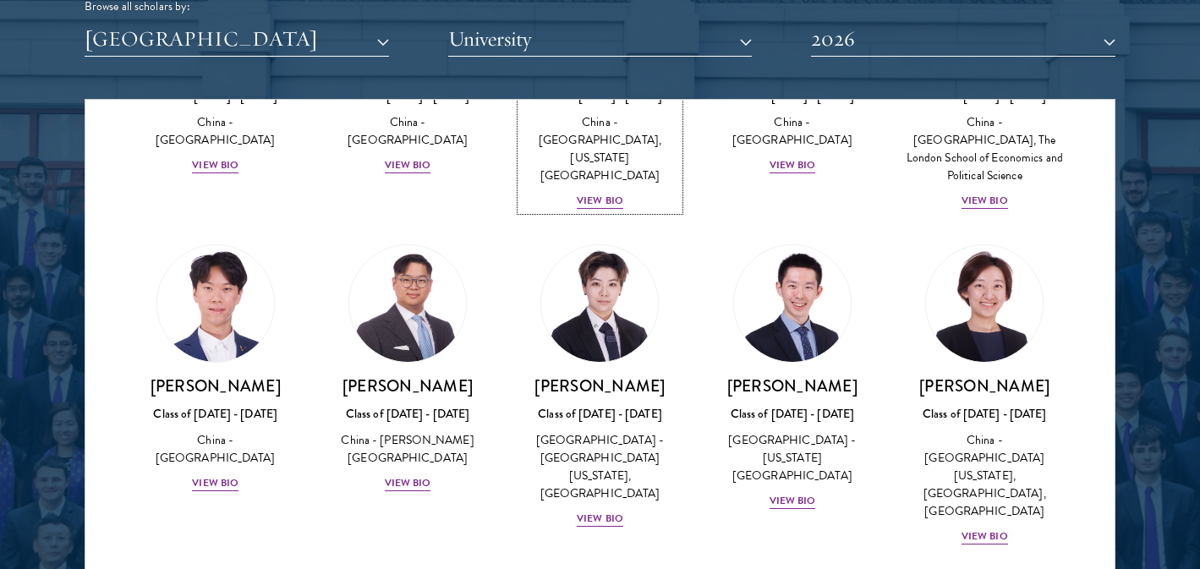
scroll to position [549, 0]
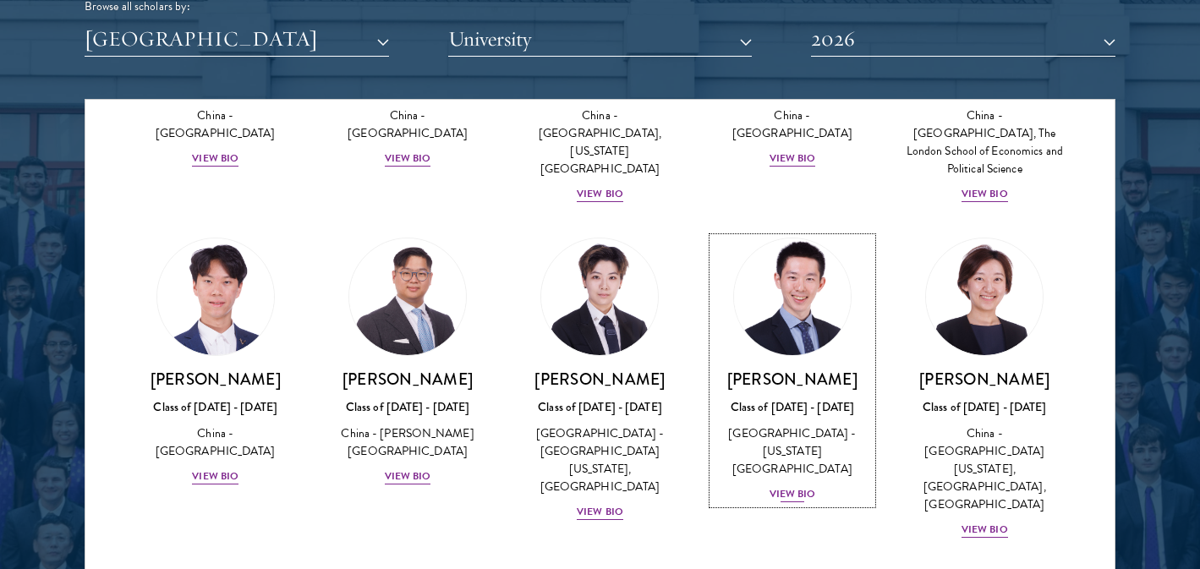
click at [796, 486] on div "View Bio" at bounding box center [793, 494] width 47 height 16
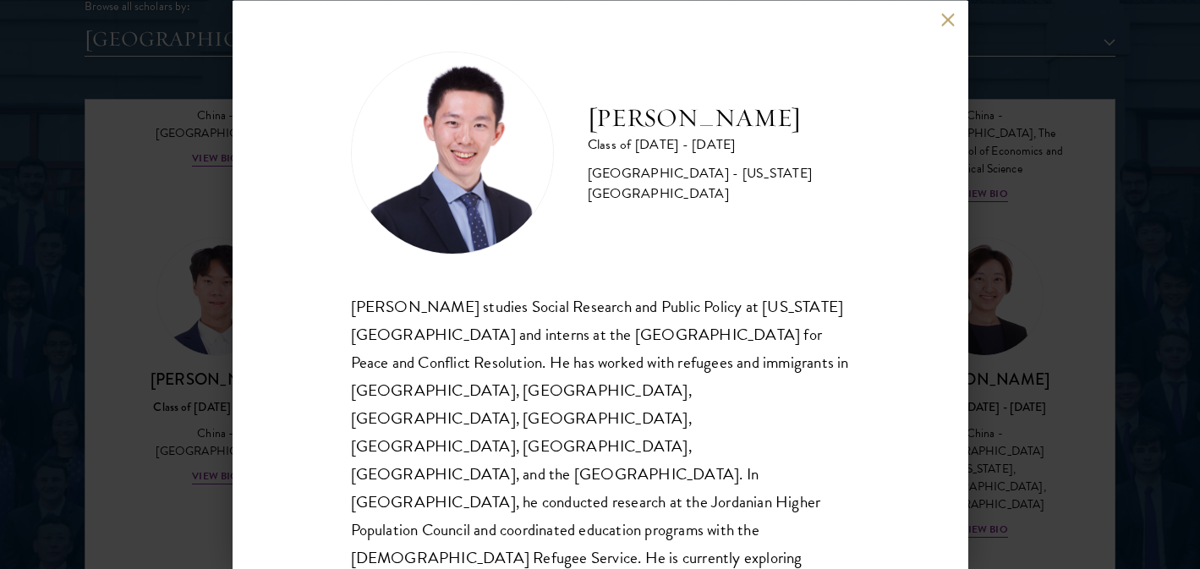
scroll to position [52, 0]
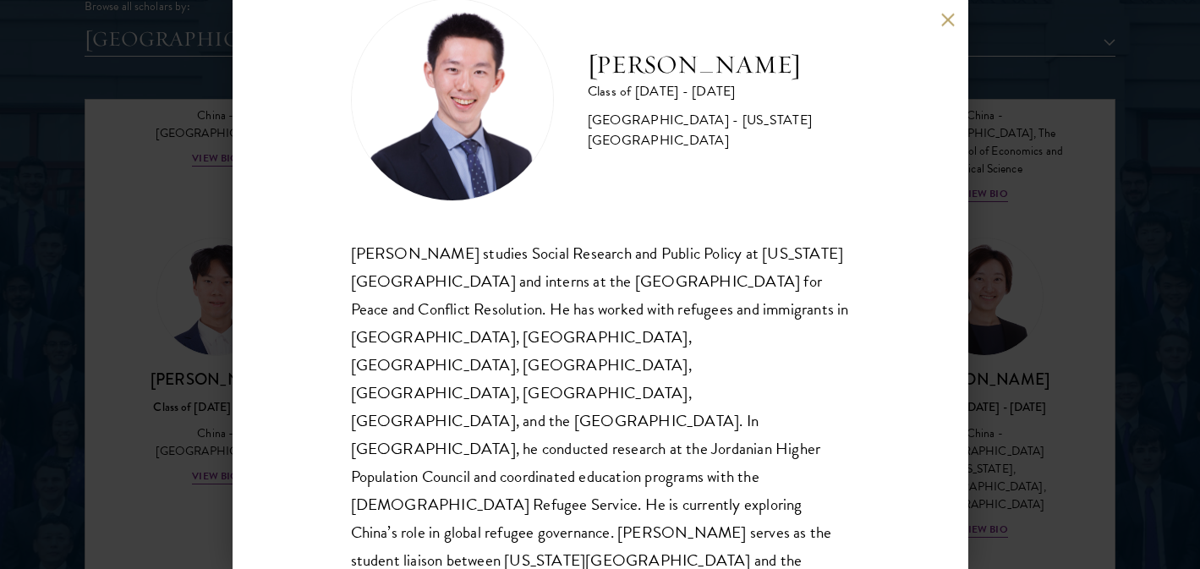
click at [947, 21] on button at bounding box center [948, 20] width 14 height 14
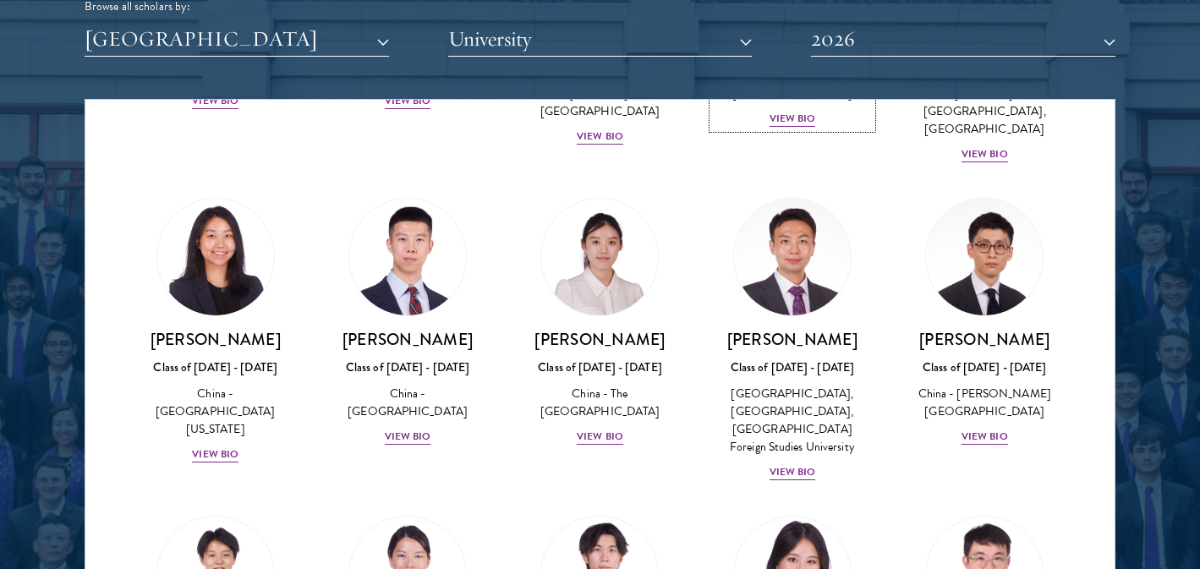
scroll to position [925, 0]
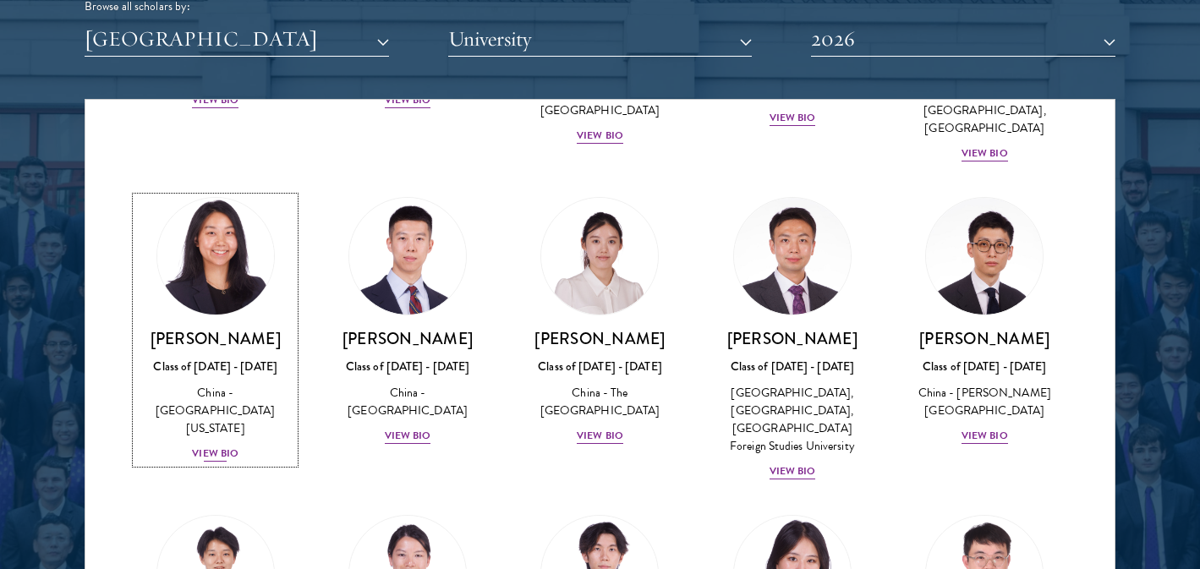
click at [217, 446] on div "View Bio" at bounding box center [215, 454] width 47 height 16
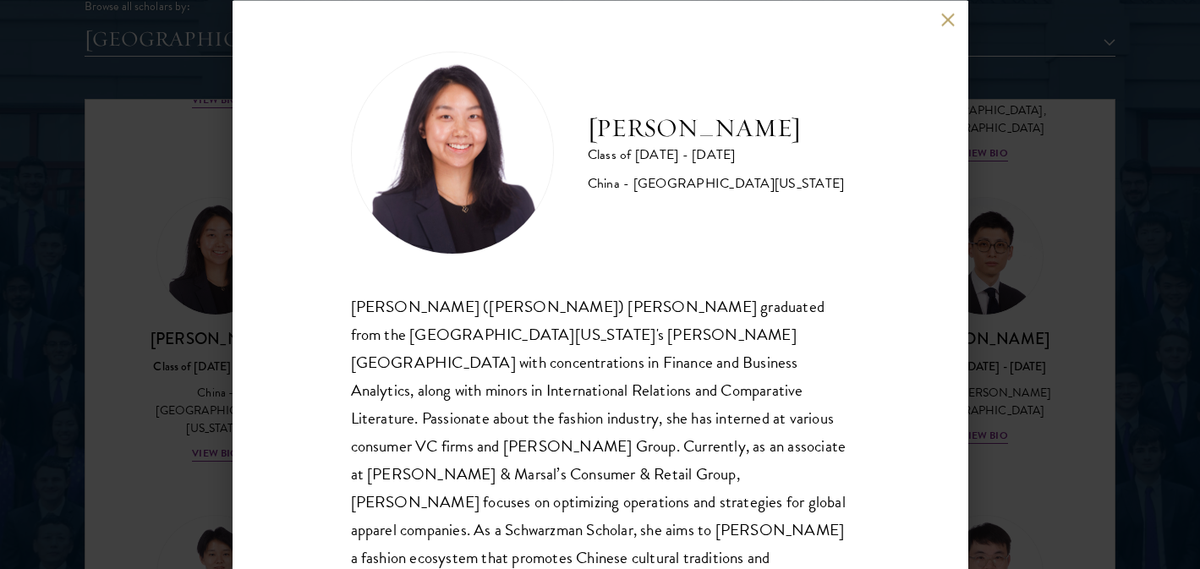
click at [945, 27] on div "[PERSON_NAME] Class of [DATE] - [DATE] [GEOGRAPHIC_DATA] - [GEOGRAPHIC_DATA][US…" at bounding box center [601, 284] width 736 height 569
click at [958, 8] on div "[PERSON_NAME] Class of [DATE] - [DATE] [GEOGRAPHIC_DATA] - [GEOGRAPHIC_DATA][US…" at bounding box center [601, 284] width 736 height 569
click at [948, 23] on button at bounding box center [948, 20] width 14 height 14
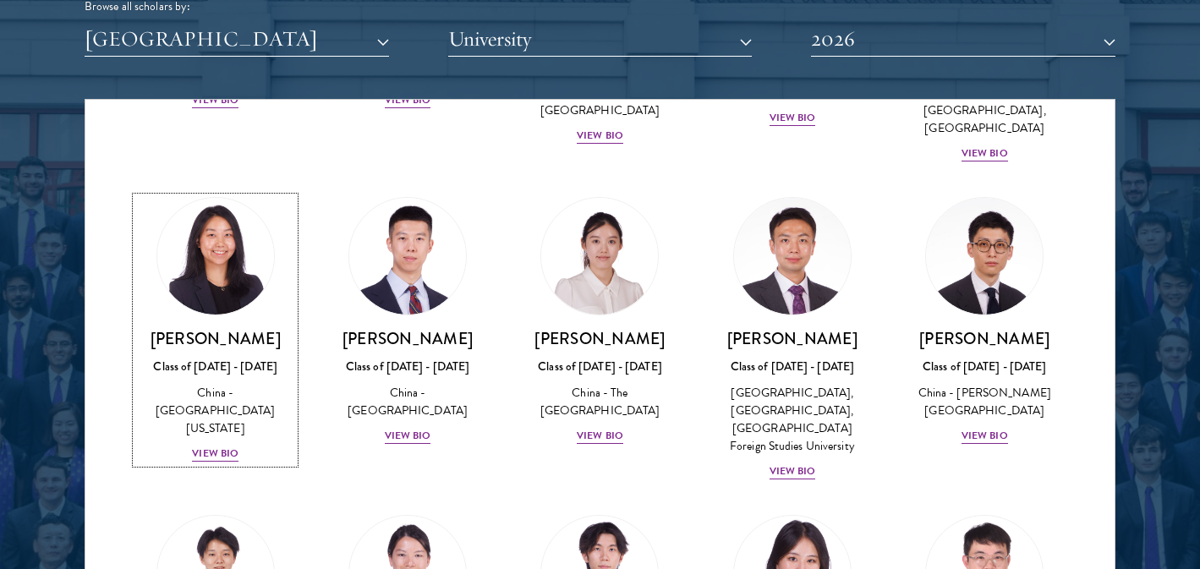
scroll to position [1381, 0]
